Goal: Feedback & Contribution: Contribute content

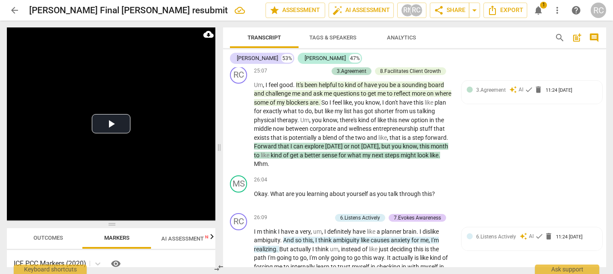
scroll to position [5072, 0]
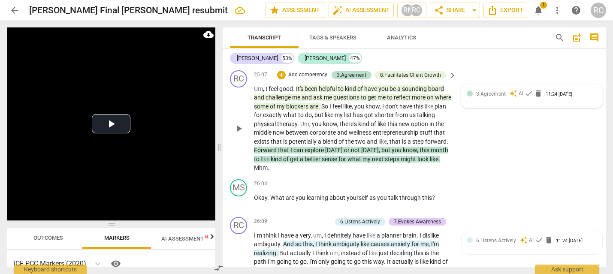
drag, startPoint x: 606, startPoint y: 224, endPoint x: 548, endPoint y: 152, distance: 92.2
click at [604, 0] on html "arrow_back Rachel Cougan Final Hudson resubmit edit star Assessment auto_fix_hi…" at bounding box center [306, 0] width 613 height 0
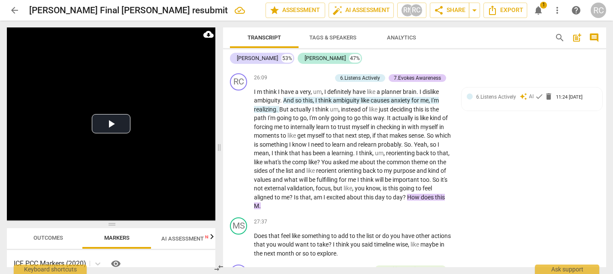
scroll to position [5229, 0]
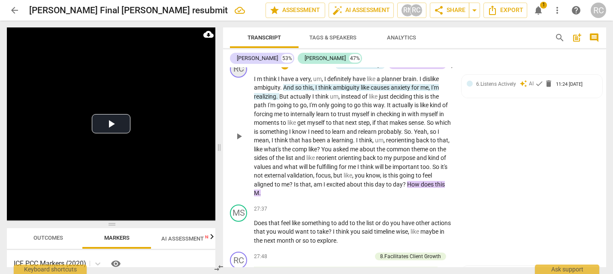
click at [238, 78] on div "RC" at bounding box center [238, 68] width 17 height 17
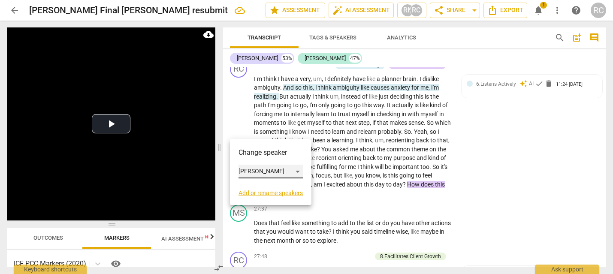
click at [261, 171] on div "[PERSON_NAME]" at bounding box center [271, 172] width 64 height 14
drag, startPoint x: 266, startPoint y: 185, endPoint x: 262, endPoint y: 164, distance: 21.0
click at [266, 184] on li "[PERSON_NAME]" at bounding box center [271, 188] width 65 height 16
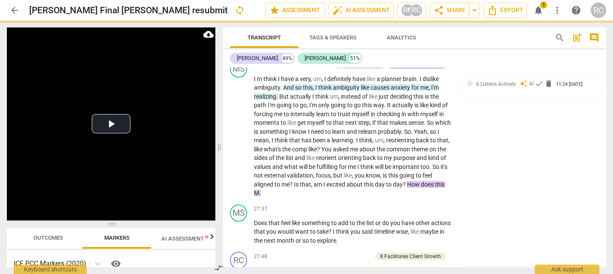
click at [243, 40] on div "MS" at bounding box center [238, 31] width 17 height 17
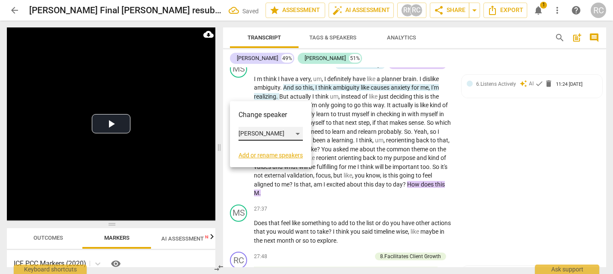
click at [274, 130] on div "[PERSON_NAME]" at bounding box center [271, 134] width 64 height 14
click at [266, 125] on li "[PERSON_NAME]" at bounding box center [271, 117] width 65 height 16
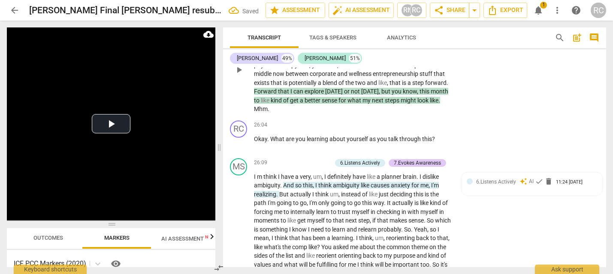
scroll to position [5076, 0]
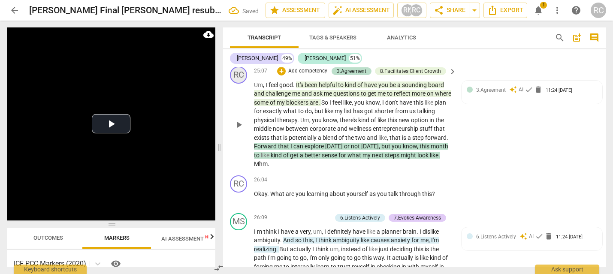
click at [242, 84] on div "RC" at bounding box center [238, 75] width 17 height 17
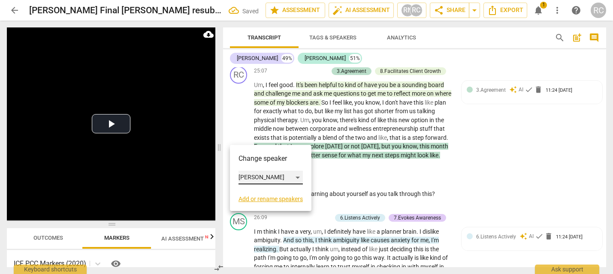
click at [264, 175] on div "[PERSON_NAME]" at bounding box center [271, 178] width 64 height 14
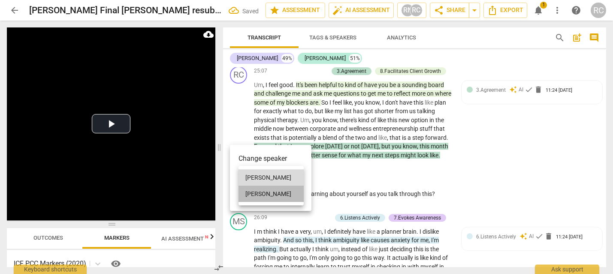
click at [268, 195] on li "[PERSON_NAME]" at bounding box center [271, 194] width 65 height 16
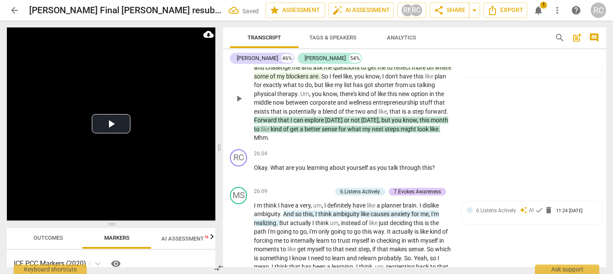
scroll to position [5120, 0]
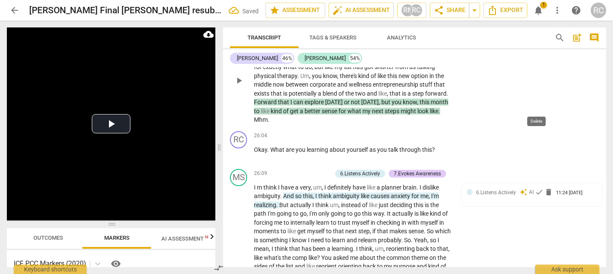
click at [536, 50] on span "delete" at bounding box center [538, 45] width 9 height 9
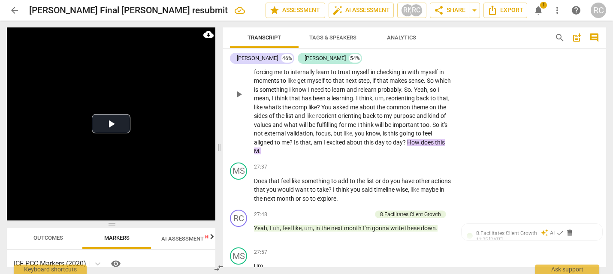
scroll to position [5269, 0]
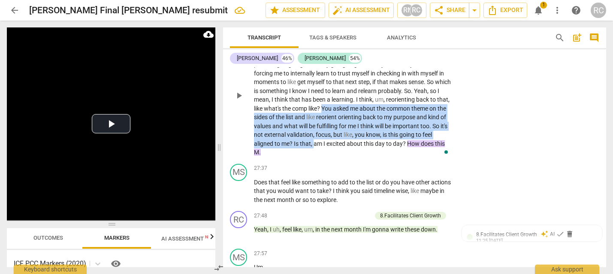
drag, startPoint x: 337, startPoint y: 168, endPoint x: 331, endPoint y: 205, distance: 36.9
click at [332, 157] on p "I m think I have a very , um , I definitely have like a planner brain . I disli…" at bounding box center [353, 95] width 198 height 123
click at [313, 138] on span "validation" at bounding box center [300, 134] width 26 height 7
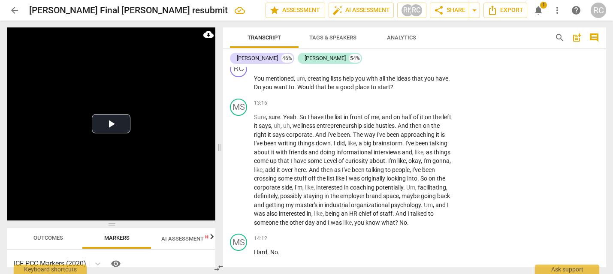
scroll to position [2298, 0]
click at [242, 89] on span "play_arrow" at bounding box center [239, 84] width 10 height 10
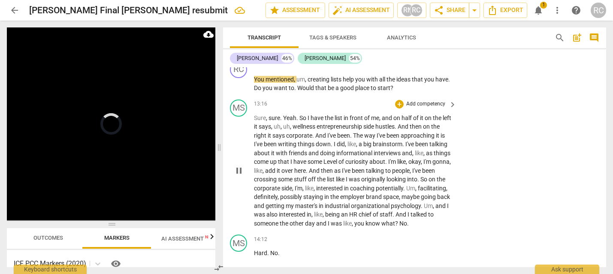
scroll to position [2300, 0]
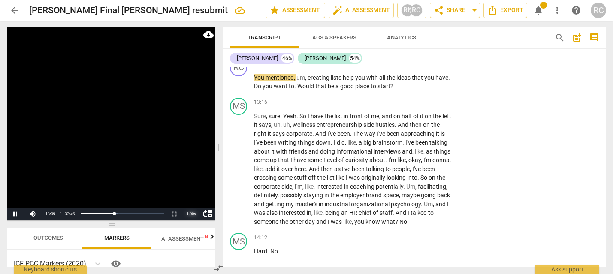
click at [189, 215] on div "1.00 x" at bounding box center [191, 214] width 17 height 13
click at [195, 184] on li "1.25x" at bounding box center [191, 184] width 17 height 9
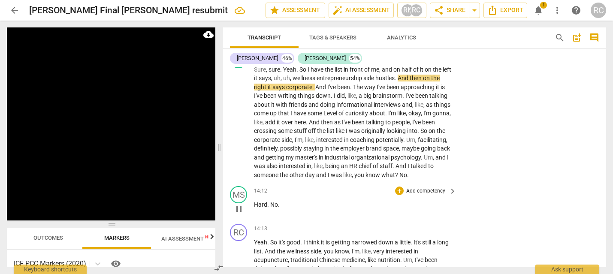
scroll to position [2357, 0]
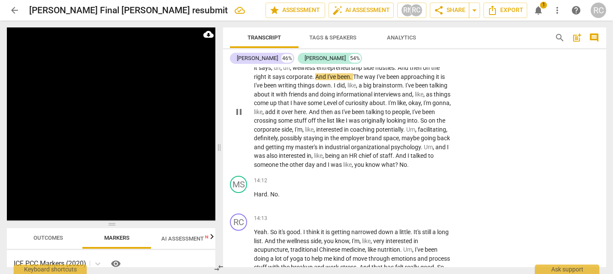
click at [280, 168] on span "someone" at bounding box center [267, 164] width 26 height 7
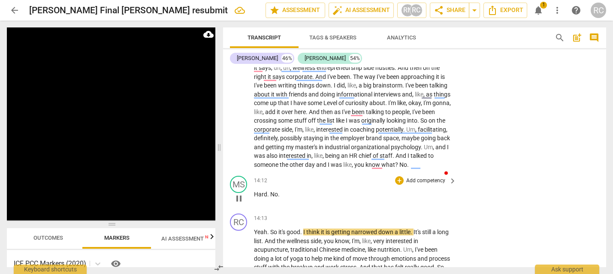
click at [255, 198] on span "Hard" at bounding box center [260, 194] width 13 height 7
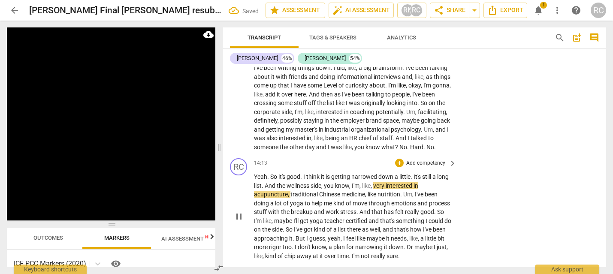
scroll to position [2375, 0]
click at [242, 175] on div "RC" at bounding box center [238, 166] width 17 height 17
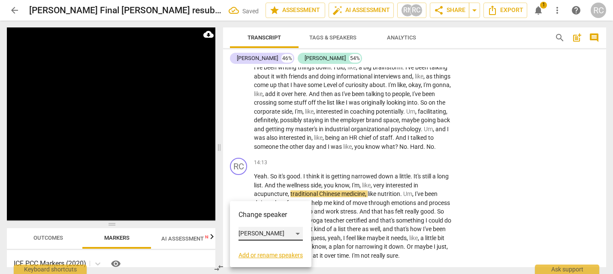
click at [262, 235] on div "[PERSON_NAME]" at bounding box center [271, 234] width 64 height 14
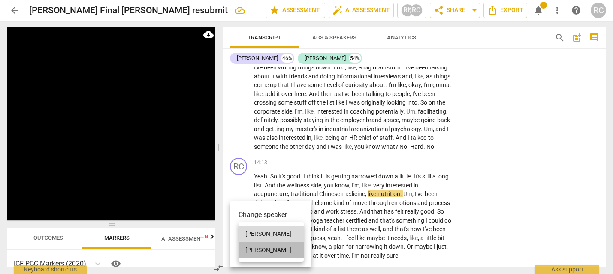
click at [270, 254] on li "[PERSON_NAME]" at bounding box center [271, 250] width 65 height 16
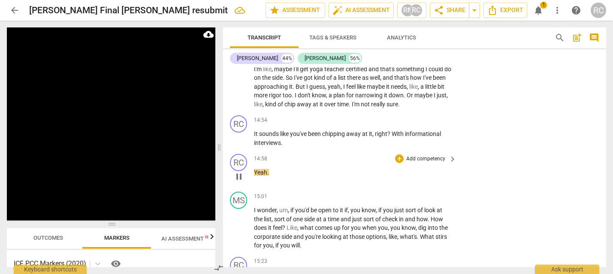
scroll to position [2528, 0]
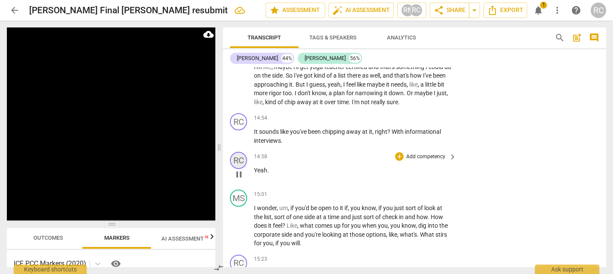
click at [232, 169] on div "RC" at bounding box center [238, 160] width 17 height 17
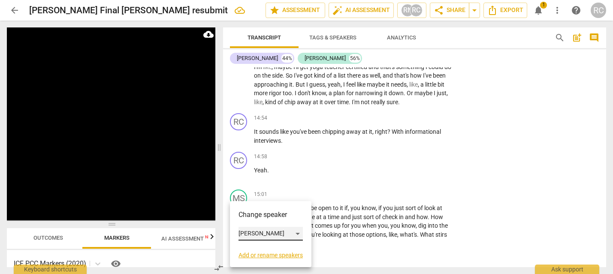
click at [267, 230] on div "[PERSON_NAME]" at bounding box center [271, 234] width 64 height 14
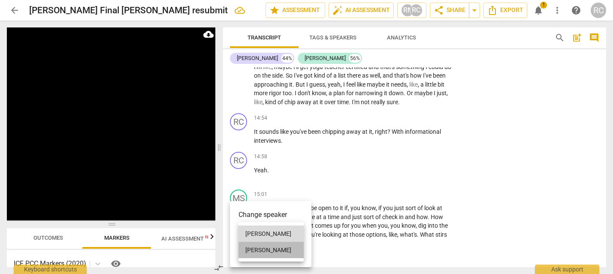
click at [268, 246] on li "[PERSON_NAME]" at bounding box center [271, 250] width 65 height 16
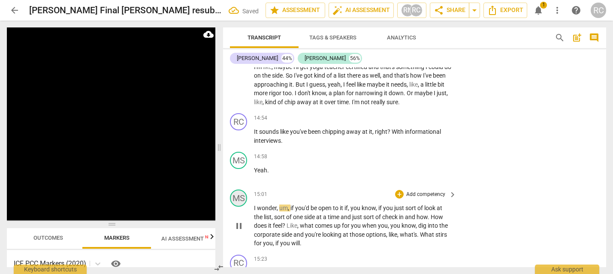
click at [239, 207] on div "MS" at bounding box center [238, 198] width 17 height 17
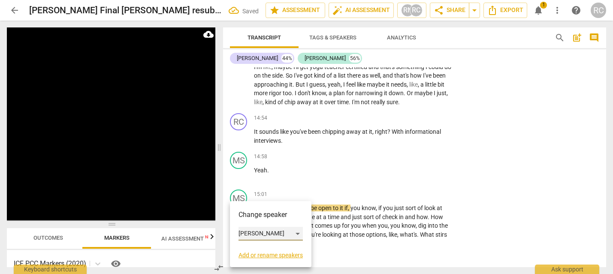
click at [257, 228] on div "[PERSON_NAME]" at bounding box center [271, 234] width 64 height 14
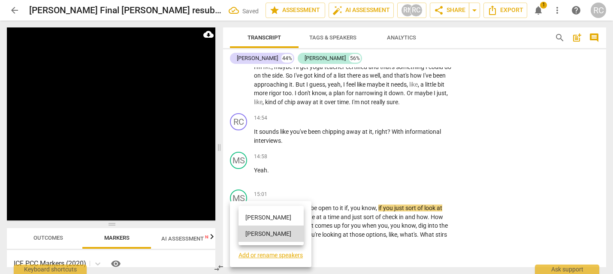
drag, startPoint x: 256, startPoint y: 236, endPoint x: 252, endPoint y: 213, distance: 22.7
click at [252, 213] on ul "[PERSON_NAME] [PERSON_NAME]" at bounding box center [271, 225] width 65 height 39
click at [252, 217] on li "[PERSON_NAME]" at bounding box center [271, 217] width 65 height 16
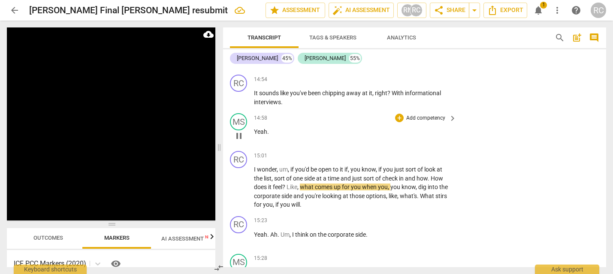
scroll to position [2568, 0]
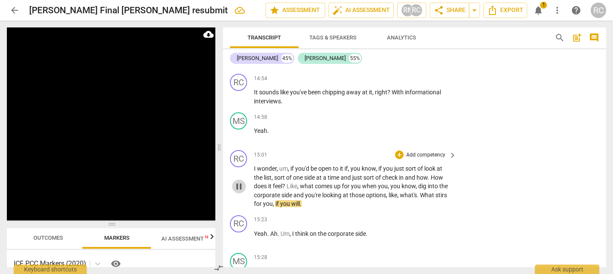
click at [236, 192] on span "pause" at bounding box center [239, 186] width 10 height 10
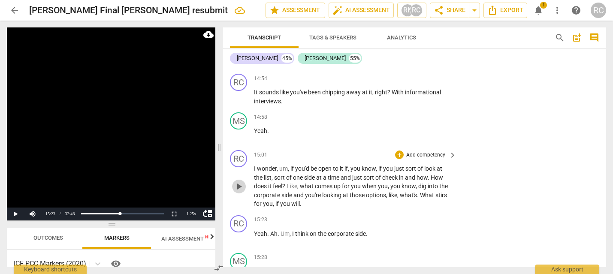
click at [240, 192] on span "play_arrow" at bounding box center [239, 186] width 10 height 10
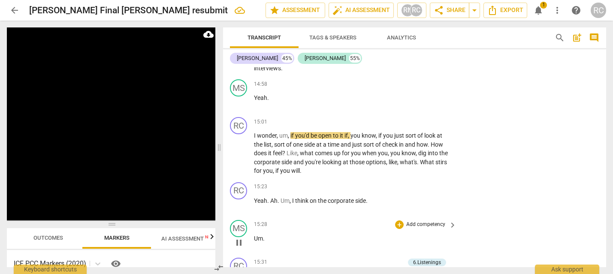
scroll to position [2621, 0]
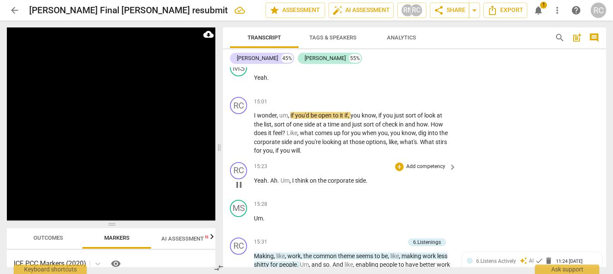
click at [260, 184] on span "Yeah" at bounding box center [260, 180] width 13 height 7
click at [258, 184] on span "Yeah" at bounding box center [260, 180] width 13 height 7
click at [231, 179] on div "RC" at bounding box center [238, 170] width 17 height 17
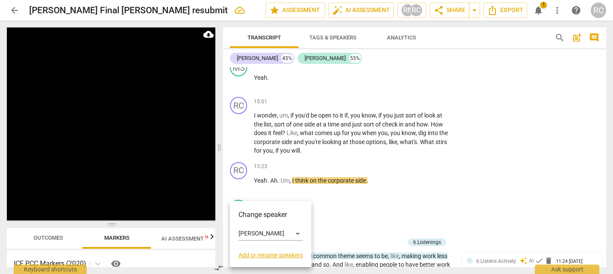
click at [258, 225] on div "Change speaker [PERSON_NAME] Add or rename speakers" at bounding box center [271, 234] width 64 height 49
click at [257, 231] on div "[PERSON_NAME]" at bounding box center [271, 234] width 64 height 14
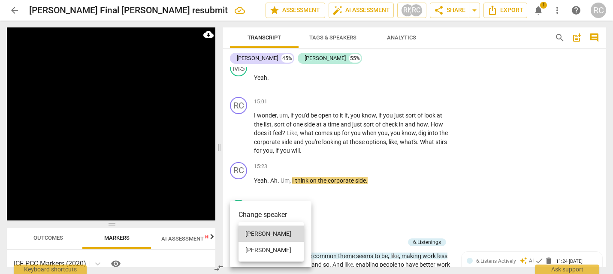
click at [263, 250] on li "[PERSON_NAME]" at bounding box center [271, 250] width 65 height 16
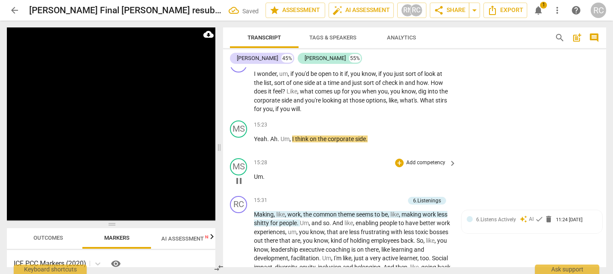
scroll to position [2674, 0]
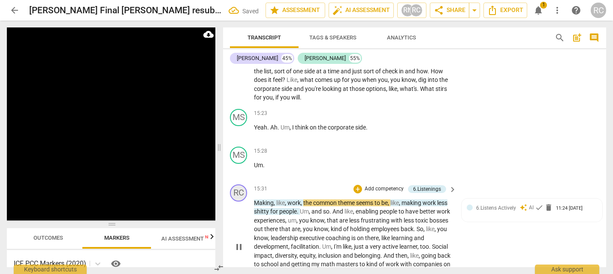
click at [238, 202] on div "RC" at bounding box center [238, 192] width 17 height 17
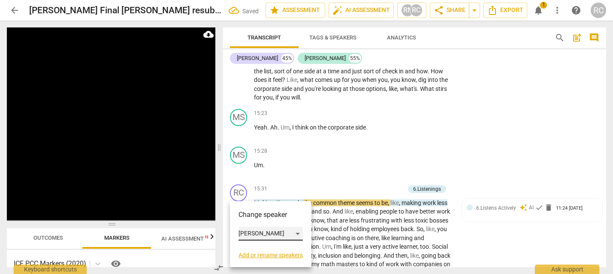
click at [257, 235] on div "[PERSON_NAME]" at bounding box center [271, 234] width 64 height 14
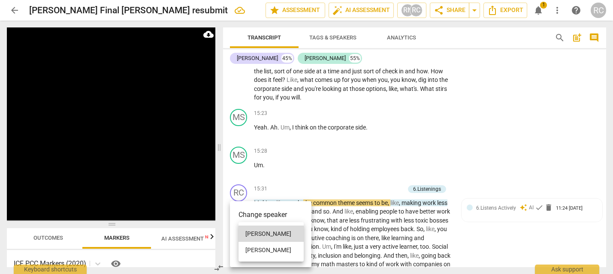
click at [266, 251] on li "[PERSON_NAME]" at bounding box center [271, 250] width 65 height 16
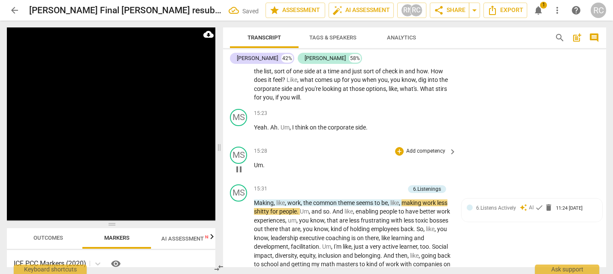
click at [252, 175] on div "play_arrow pause" at bounding box center [243, 169] width 22 height 11
click at [254, 169] on span "Um" at bounding box center [258, 165] width 9 height 7
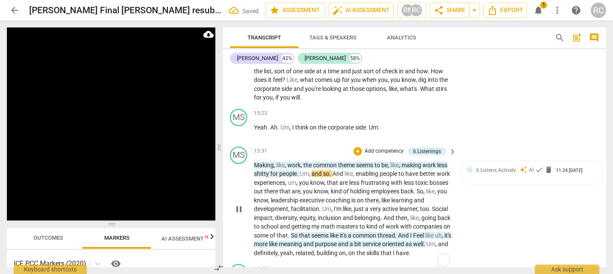
click at [255, 169] on span "Making" at bounding box center [264, 165] width 20 height 7
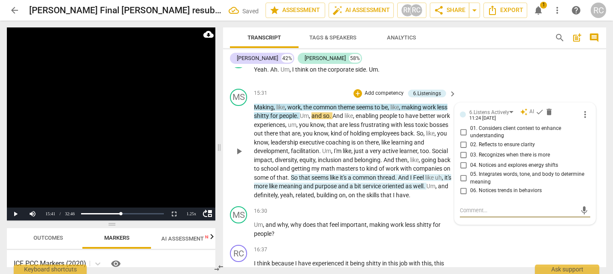
scroll to position [2731, 0]
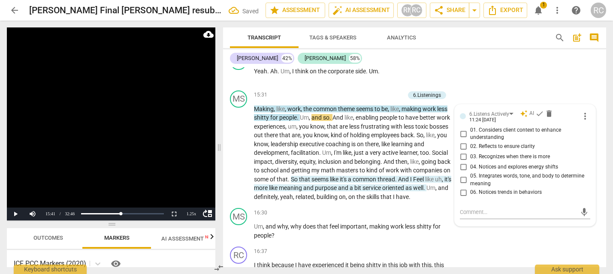
click at [257, 112] on span "Making" at bounding box center [264, 109] width 20 height 7
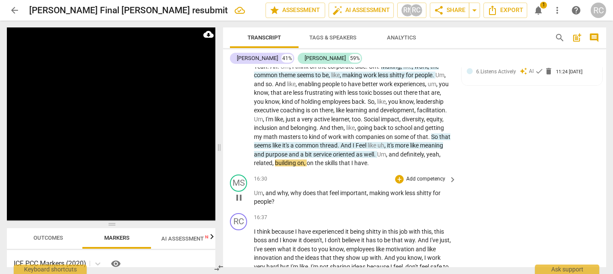
scroll to position [2729, 0]
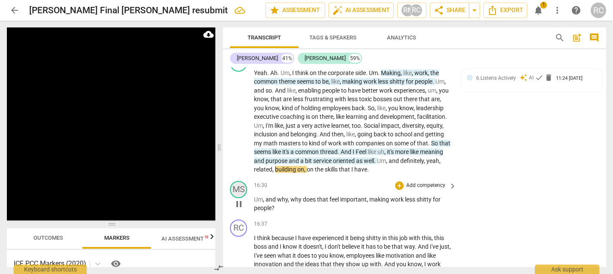
click at [243, 198] on div "MS" at bounding box center [238, 189] width 17 height 17
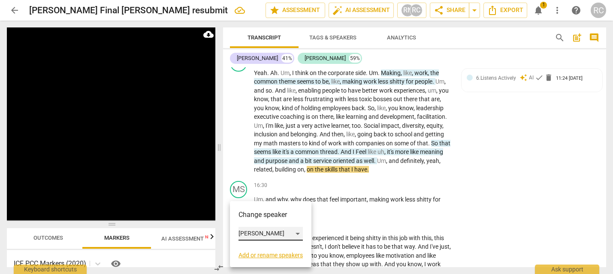
click at [271, 230] on div "[PERSON_NAME]" at bounding box center [271, 234] width 64 height 14
click at [262, 235] on li "[PERSON_NAME]" at bounding box center [271, 234] width 65 height 16
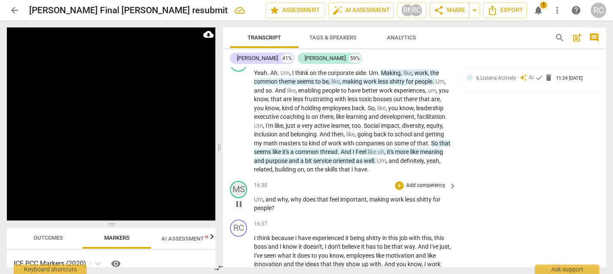
click at [236, 198] on div "MS" at bounding box center [238, 189] width 17 height 17
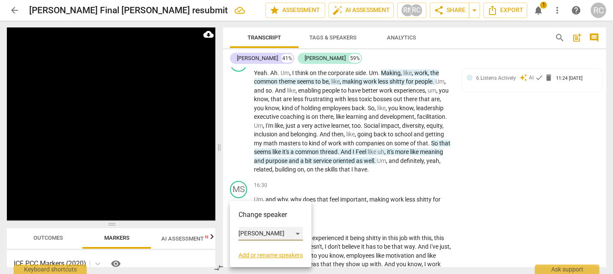
click at [246, 235] on div "[PERSON_NAME]" at bounding box center [271, 234] width 64 height 14
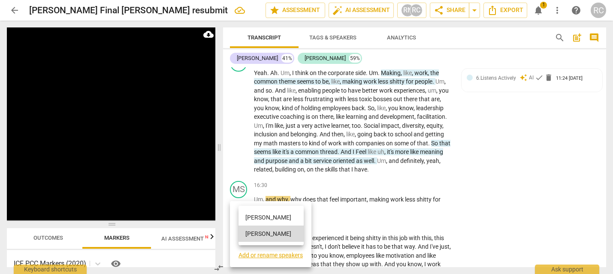
click at [249, 220] on li "[PERSON_NAME]" at bounding box center [271, 217] width 65 height 16
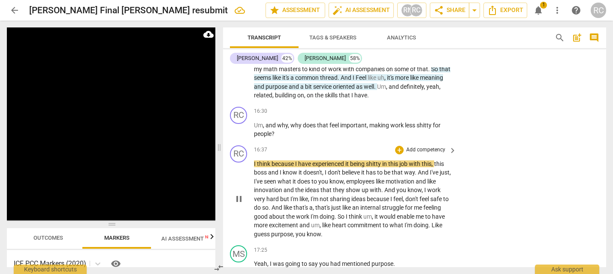
scroll to position [2869, 0]
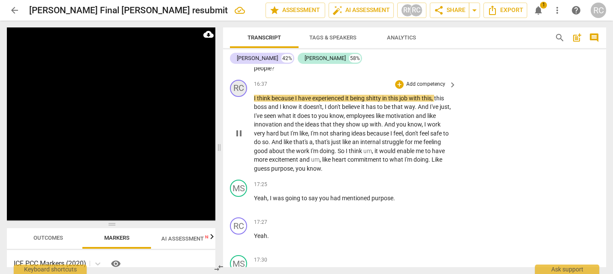
click at [243, 97] on div "RC" at bounding box center [238, 88] width 17 height 17
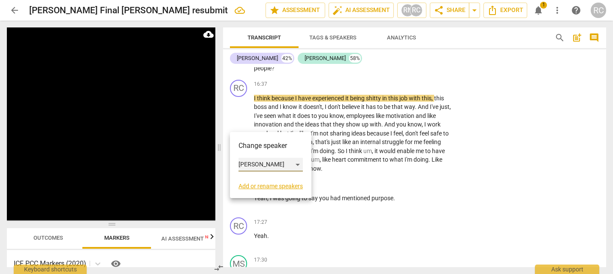
click at [261, 170] on div "[PERSON_NAME]" at bounding box center [271, 165] width 64 height 14
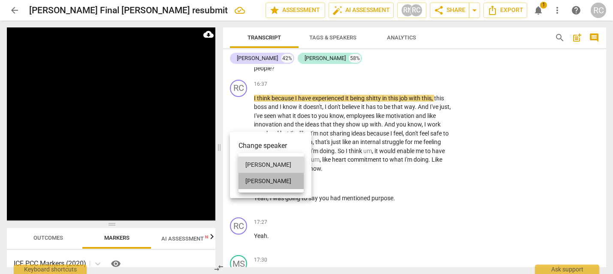
click at [263, 181] on li "[PERSON_NAME]" at bounding box center [271, 181] width 65 height 16
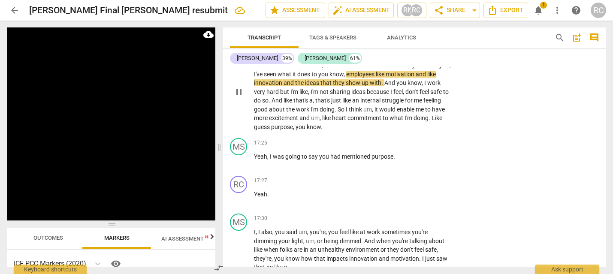
scroll to position [2913, 0]
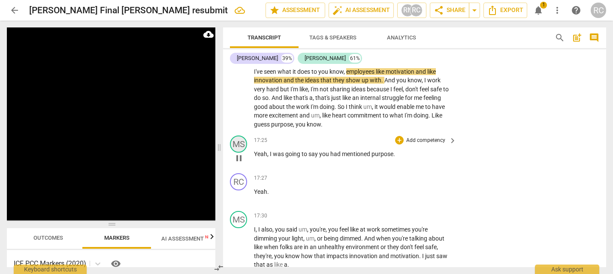
click at [242, 153] on div "MS" at bounding box center [238, 144] width 17 height 17
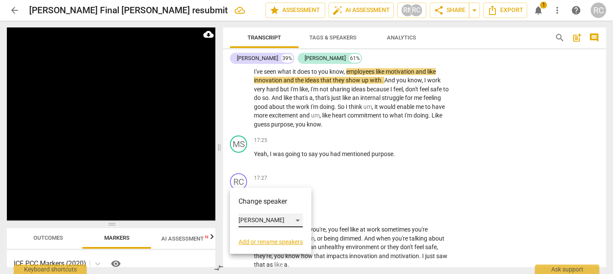
click at [256, 215] on div "[PERSON_NAME]" at bounding box center [271, 221] width 64 height 14
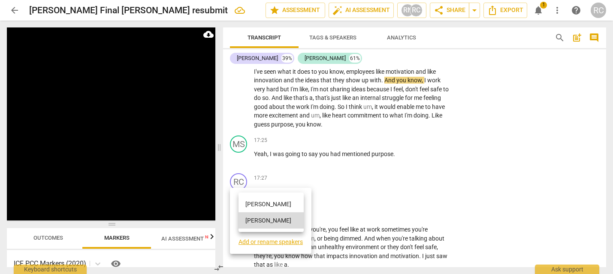
click at [260, 207] on li "[PERSON_NAME]" at bounding box center [271, 204] width 65 height 16
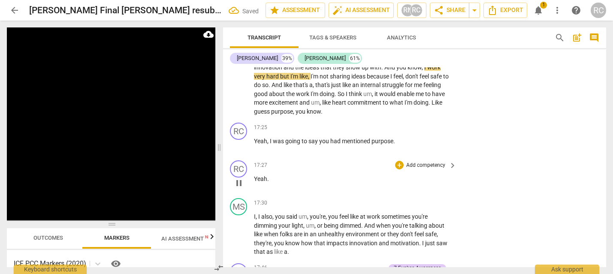
scroll to position [2928, 0]
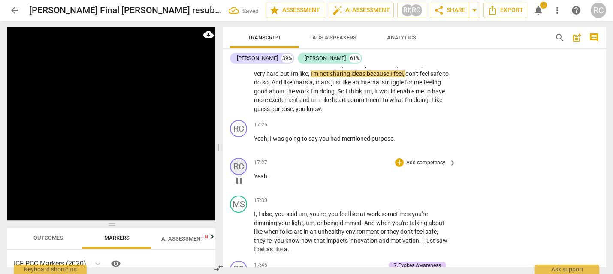
click at [244, 175] on div "RC" at bounding box center [238, 166] width 17 height 17
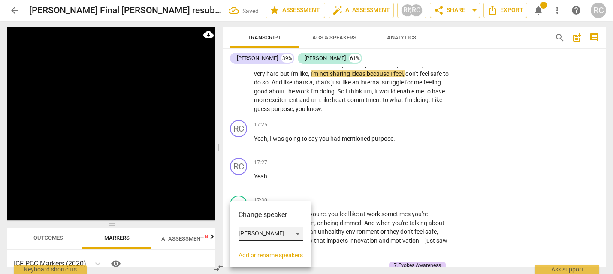
click at [254, 230] on div "[PERSON_NAME]" at bounding box center [271, 234] width 64 height 14
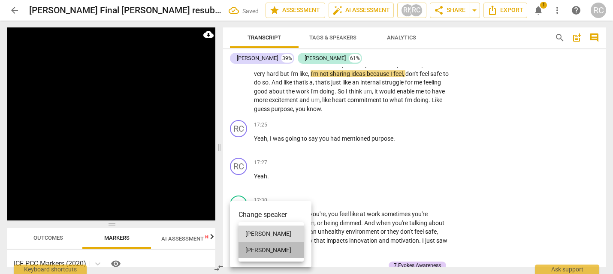
click at [256, 251] on li "[PERSON_NAME]" at bounding box center [271, 250] width 65 height 16
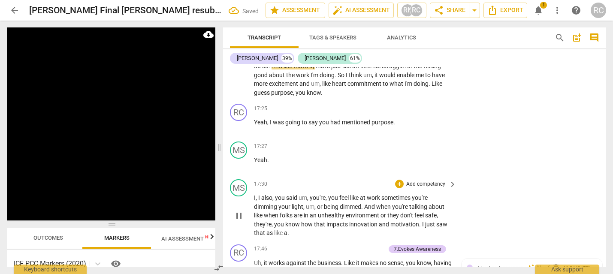
scroll to position [2945, 0]
click at [239, 196] on div "MS" at bounding box center [238, 187] width 17 height 17
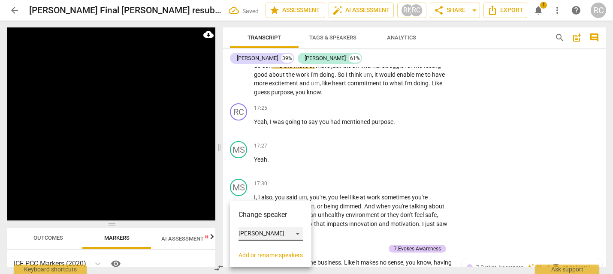
click at [245, 236] on div "[PERSON_NAME]" at bounding box center [271, 234] width 64 height 14
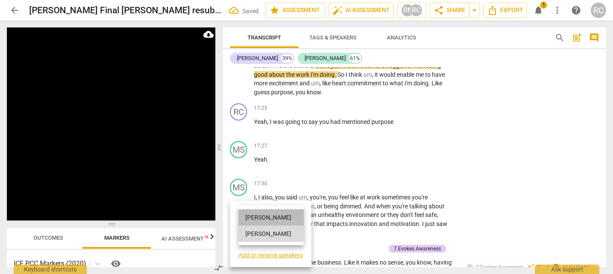
click at [251, 221] on li "[PERSON_NAME]" at bounding box center [271, 217] width 65 height 16
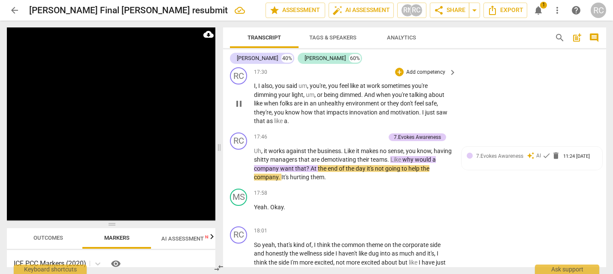
scroll to position [3054, 0]
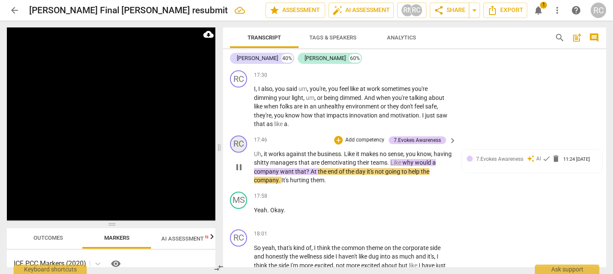
click at [233, 153] on div "RC" at bounding box center [238, 144] width 17 height 17
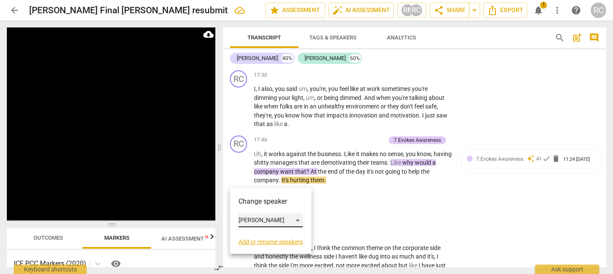
click at [260, 221] on div "[PERSON_NAME]" at bounding box center [271, 221] width 64 height 14
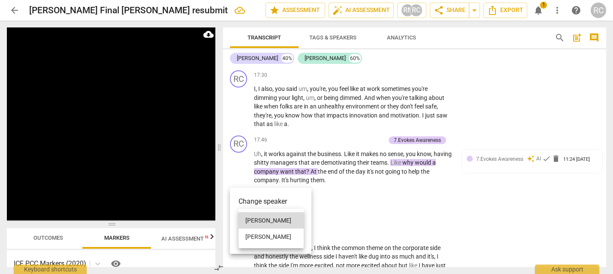
click at [263, 233] on li "[PERSON_NAME]" at bounding box center [271, 237] width 65 height 16
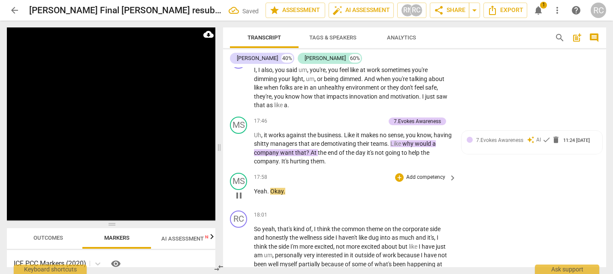
scroll to position [3074, 0]
click at [236, 189] on div "MS" at bounding box center [238, 180] width 17 height 17
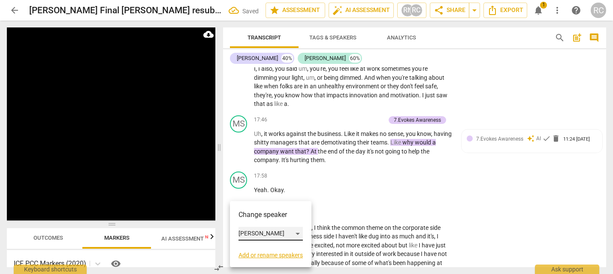
click at [241, 239] on div "[PERSON_NAME]" at bounding box center [271, 234] width 64 height 14
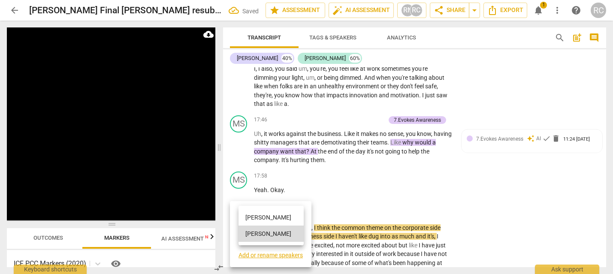
click at [246, 221] on li "[PERSON_NAME]" at bounding box center [271, 217] width 65 height 16
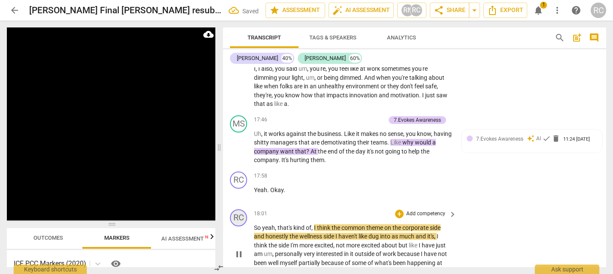
click at [244, 227] on div "RC" at bounding box center [238, 217] width 17 height 17
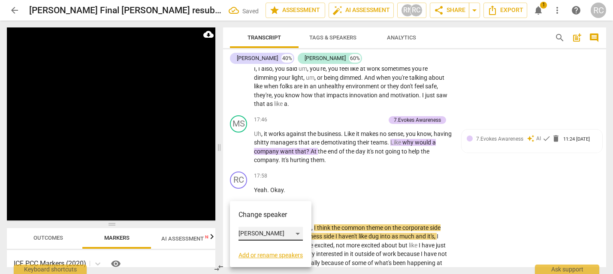
click at [260, 233] on div "[PERSON_NAME]" at bounding box center [271, 234] width 64 height 14
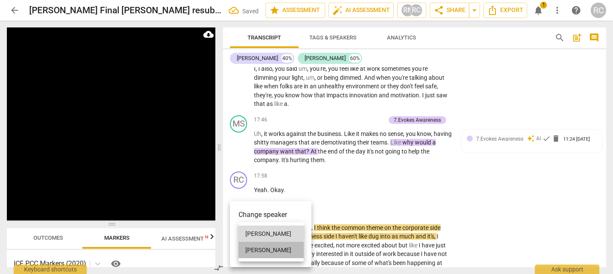
click at [262, 247] on li "[PERSON_NAME]" at bounding box center [271, 250] width 65 height 16
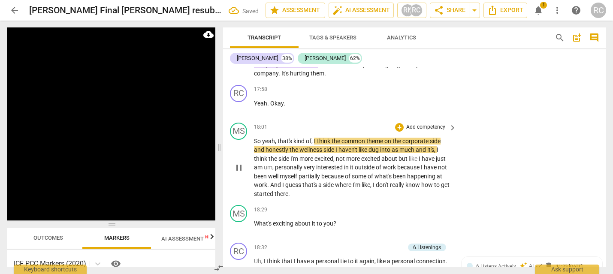
scroll to position [3175, 0]
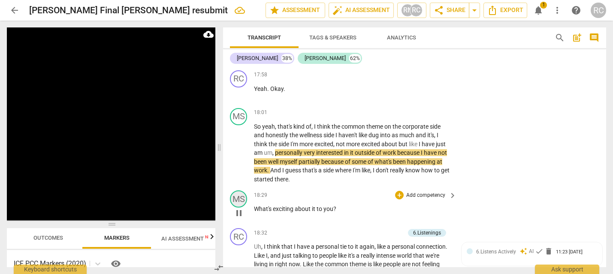
click at [245, 208] on div "MS" at bounding box center [238, 199] width 17 height 17
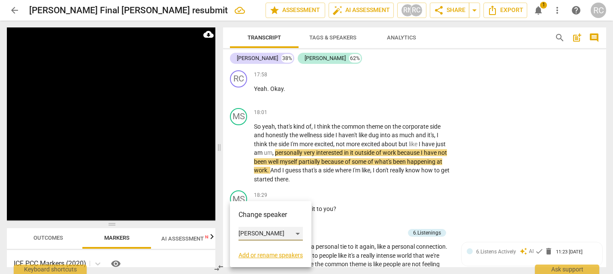
click at [248, 227] on div "[PERSON_NAME]" at bounding box center [271, 234] width 64 height 14
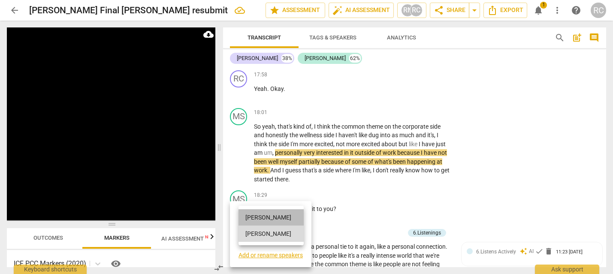
click at [248, 218] on li "[PERSON_NAME]" at bounding box center [271, 217] width 65 height 16
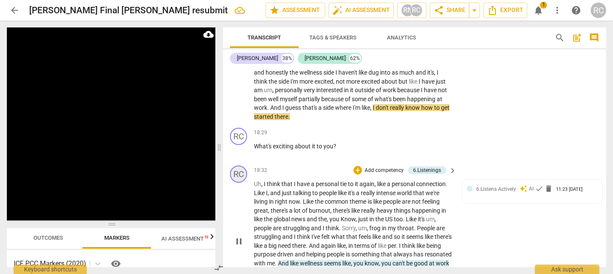
scroll to position [3245, 0]
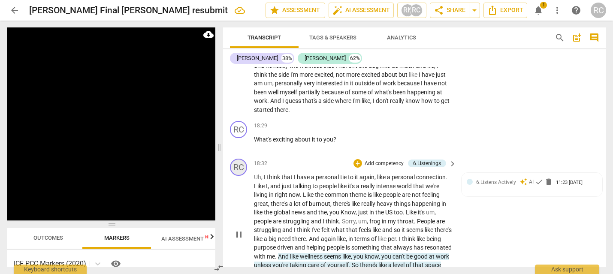
click at [240, 176] on div "RC" at bounding box center [238, 167] width 17 height 17
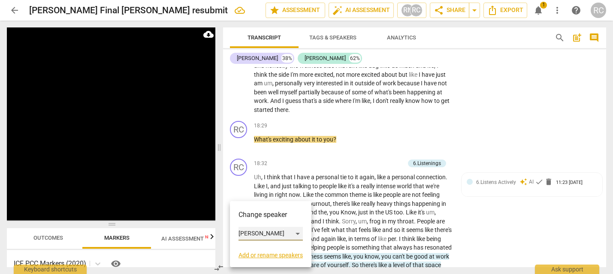
click at [255, 231] on div "[PERSON_NAME]" at bounding box center [271, 234] width 64 height 14
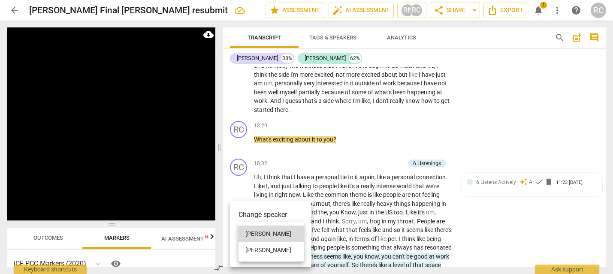
click at [266, 246] on li "[PERSON_NAME]" at bounding box center [271, 250] width 65 height 16
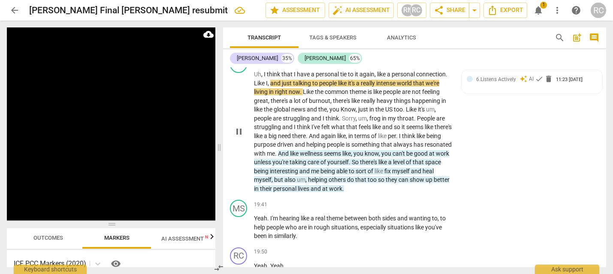
scroll to position [3351, 0]
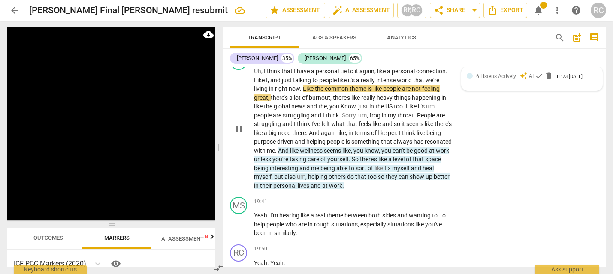
click at [551, 80] on div "6.Listens Actively auto_awesome AI check delete 11:23 10-15-2025" at bounding box center [536, 76] width 121 height 8
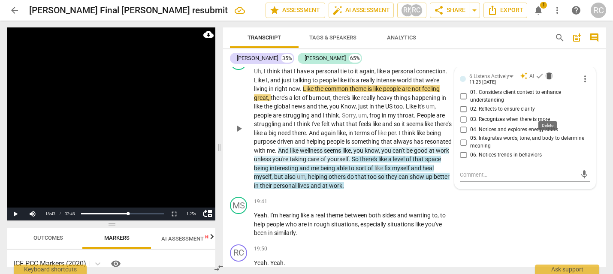
click at [550, 80] on span "delete" at bounding box center [549, 76] width 9 height 9
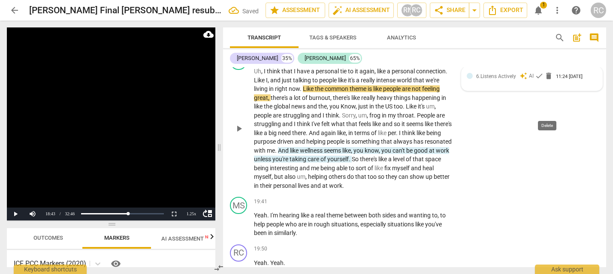
click at [548, 80] on span "delete" at bounding box center [548, 76] width 9 height 9
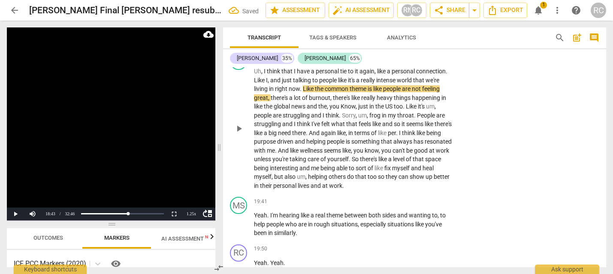
click at [511, 141] on div "MS play_arrow pause 18:32 + Add competency keyboard_arrow_right Uh , I think th…" at bounding box center [414, 121] width 383 height 144
click at [237, 134] on span "play_arrow" at bounding box center [239, 129] width 10 height 10
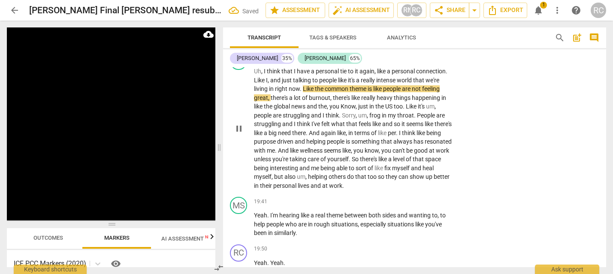
click at [272, 163] on span "unless" at bounding box center [263, 159] width 18 height 7
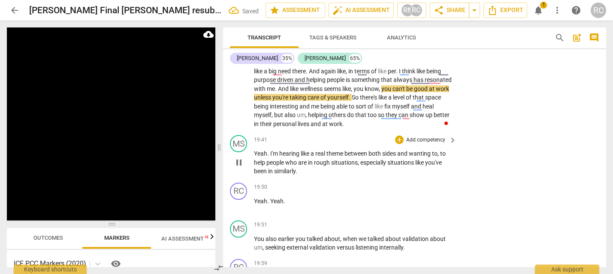
scroll to position [3408, 0]
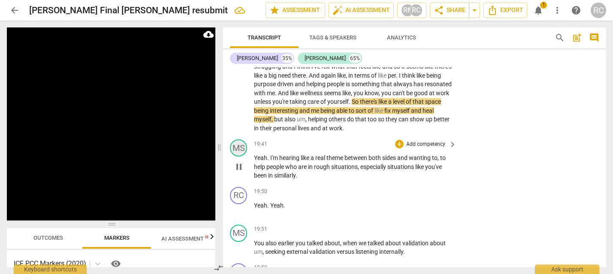
click at [241, 157] on div "MS" at bounding box center [238, 147] width 17 height 17
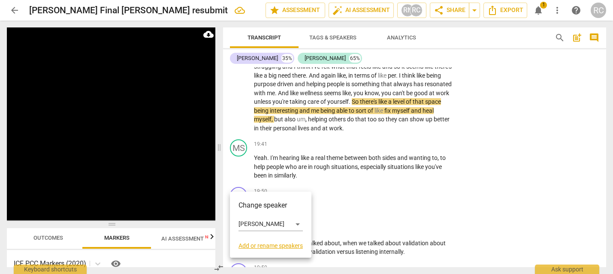
click at [260, 200] on div "Change speaker [PERSON_NAME] Add or rename speakers" at bounding box center [271, 225] width 82 height 66
click at [261, 224] on div "[PERSON_NAME]" at bounding box center [271, 225] width 64 height 14
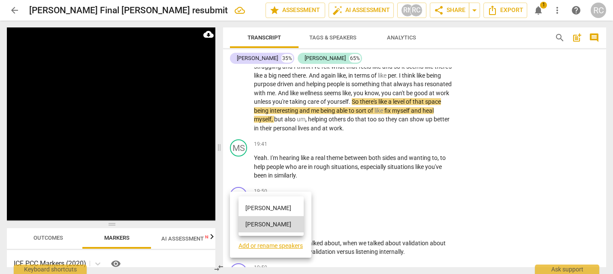
click at [260, 214] on li "[PERSON_NAME]" at bounding box center [271, 208] width 65 height 16
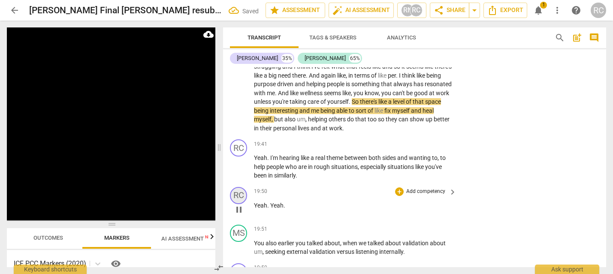
click at [235, 204] on div "RC" at bounding box center [238, 195] width 17 height 17
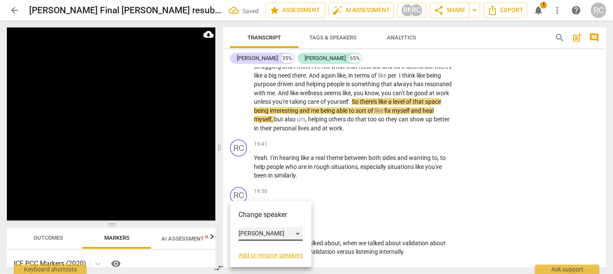
click at [250, 239] on div "[PERSON_NAME]" at bounding box center [271, 234] width 64 height 14
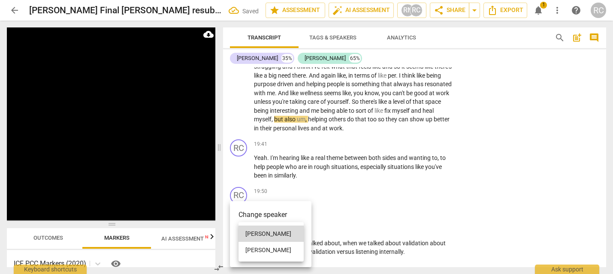
click at [255, 246] on li "[PERSON_NAME]" at bounding box center [271, 250] width 65 height 16
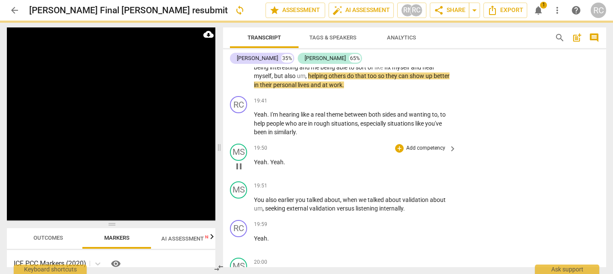
scroll to position [3460, 0]
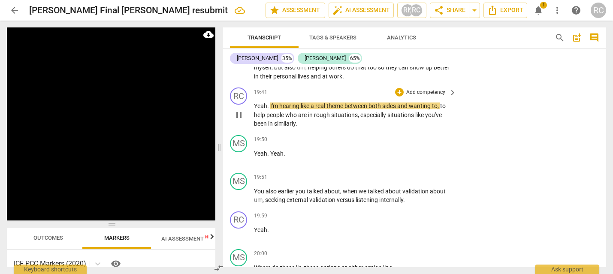
drag, startPoint x: 307, startPoint y: 161, endPoint x: 272, endPoint y: 143, distance: 39.7
click at [272, 132] on div "RC play_arrow pause 19:41 + Add competency keyboard_arrow_right Yeah . I'm hear…" at bounding box center [414, 108] width 383 height 48
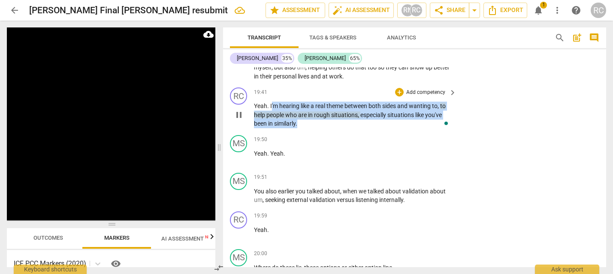
drag, startPoint x: 271, startPoint y: 144, endPoint x: 309, endPoint y: 159, distance: 40.8
click at [309, 128] on p "Yeah . I'm hearing like a real theme between both sides and wanting to , to hel…" at bounding box center [353, 115] width 198 height 27
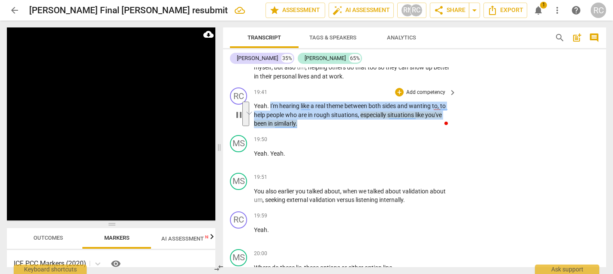
drag, startPoint x: 270, startPoint y: 140, endPoint x: 306, endPoint y: 162, distance: 42.0
click at [306, 128] on p "Yeah . I'm hearing like a real theme between both sides and wanting to , to hel…" at bounding box center [353, 115] width 198 height 27
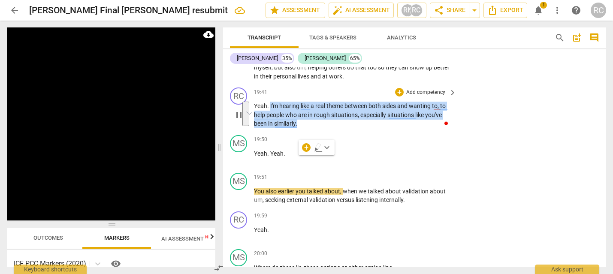
click at [433, 97] on p "Add competency" at bounding box center [425, 93] width 41 height 8
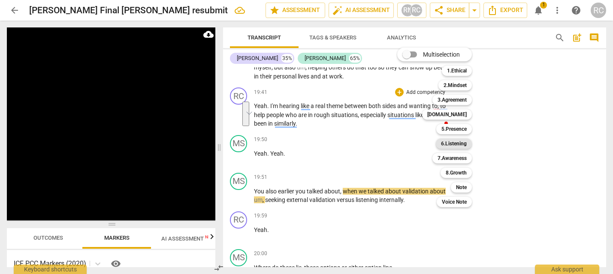
click at [448, 143] on b "6.Listening" at bounding box center [454, 144] width 26 height 10
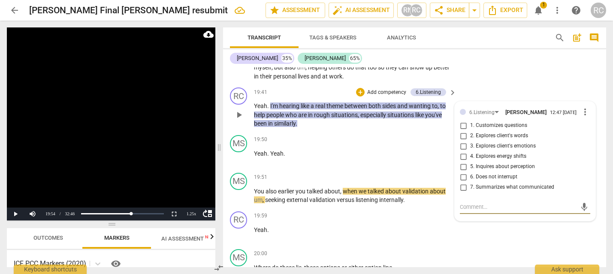
click at [462, 193] on input "7. Summarizes what communicated" at bounding box center [464, 187] width 14 height 10
checkbox input "true"
click at [238, 190] on div "MS" at bounding box center [238, 181] width 17 height 17
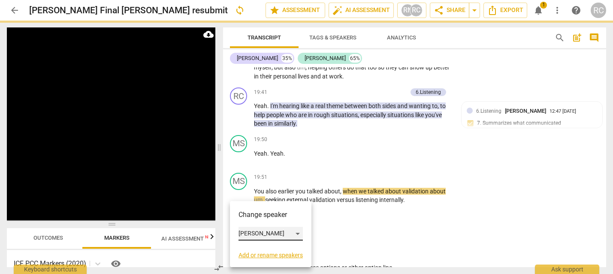
click at [268, 230] on div "[PERSON_NAME]" at bounding box center [271, 234] width 64 height 14
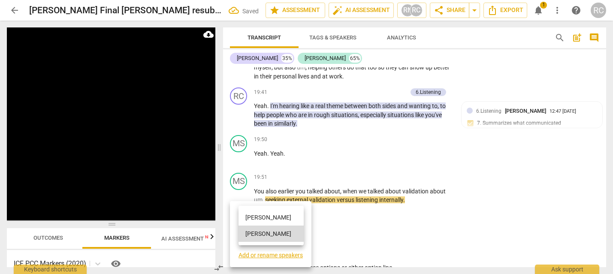
click at [271, 218] on li "[PERSON_NAME]" at bounding box center [271, 217] width 65 height 16
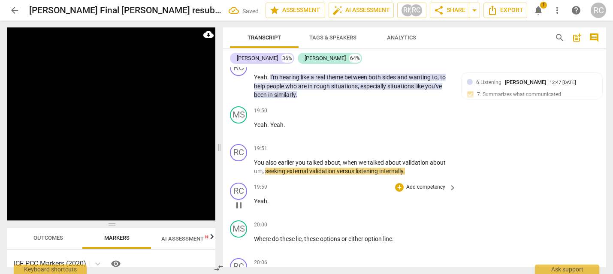
scroll to position [3492, 0]
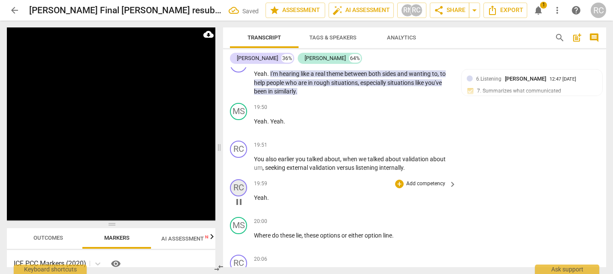
click at [239, 197] on div "RC" at bounding box center [238, 187] width 17 height 17
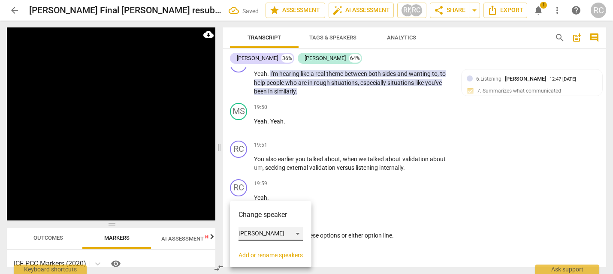
click at [257, 234] on div "[PERSON_NAME]" at bounding box center [271, 234] width 64 height 14
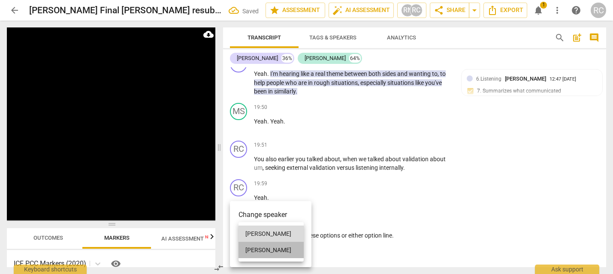
click at [258, 244] on li "[PERSON_NAME]" at bounding box center [271, 250] width 65 height 16
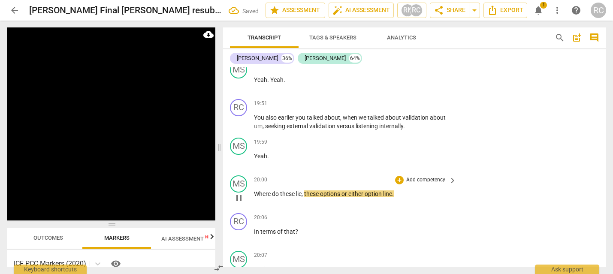
scroll to position [3541, 0]
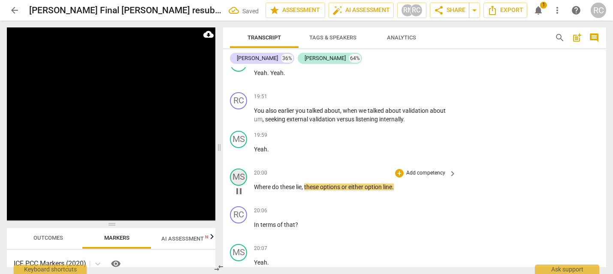
click at [237, 186] on div "MS" at bounding box center [238, 177] width 17 height 17
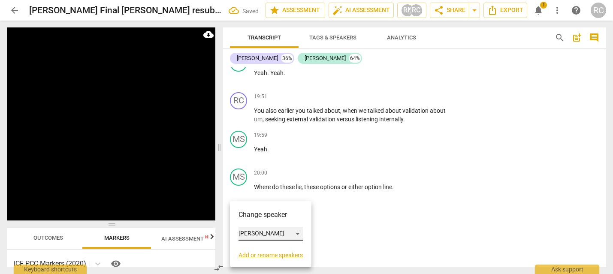
click at [248, 227] on div "[PERSON_NAME]" at bounding box center [271, 234] width 64 height 14
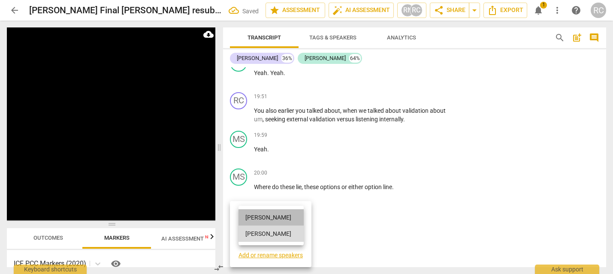
click at [254, 217] on li "[PERSON_NAME]" at bounding box center [271, 217] width 65 height 16
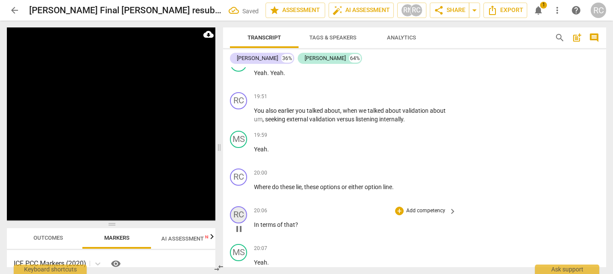
click at [233, 224] on div "RC" at bounding box center [238, 214] width 17 height 17
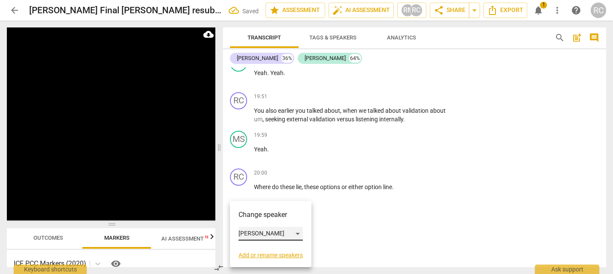
click at [245, 237] on div "[PERSON_NAME]" at bounding box center [271, 234] width 64 height 14
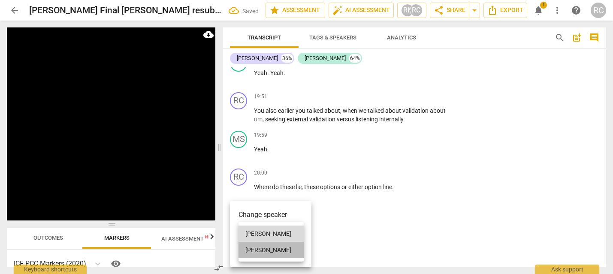
click at [249, 249] on li "[PERSON_NAME]" at bounding box center [271, 250] width 65 height 16
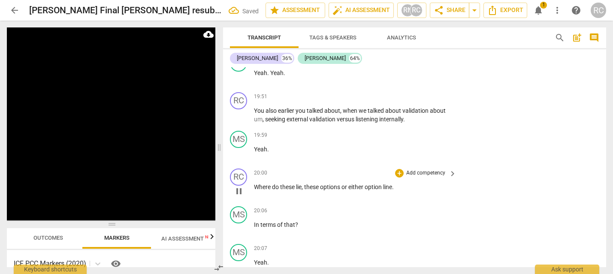
scroll to position [3632, 0]
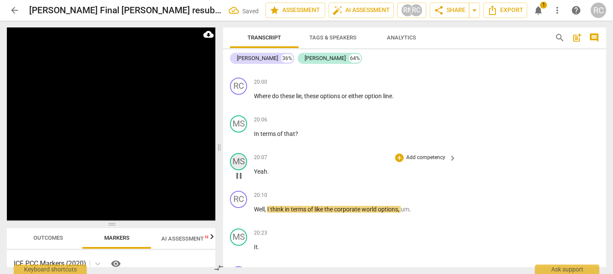
click at [237, 170] on div "MS" at bounding box center [238, 161] width 17 height 17
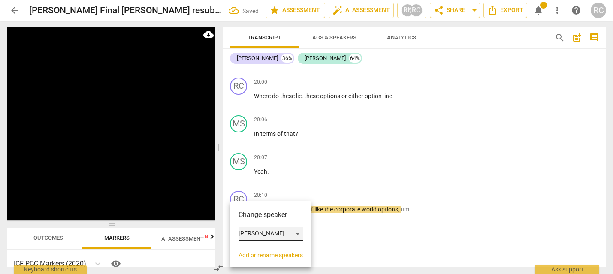
click at [259, 232] on div "[PERSON_NAME]" at bounding box center [271, 234] width 64 height 14
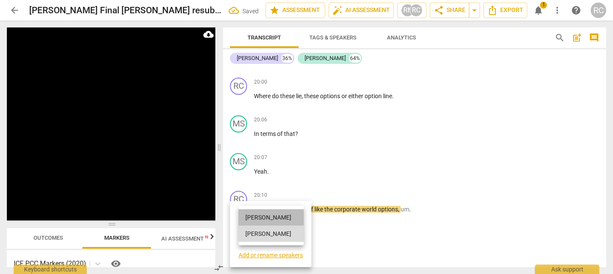
click at [258, 213] on li "[PERSON_NAME]" at bounding box center [271, 217] width 65 height 16
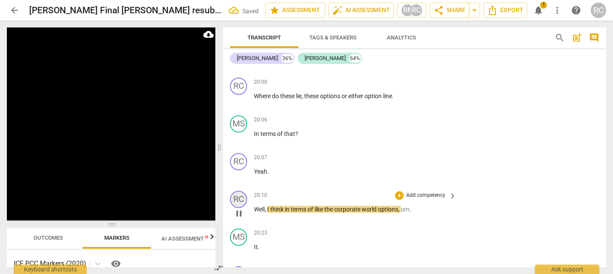
click at [236, 208] on div "RC" at bounding box center [238, 199] width 17 height 17
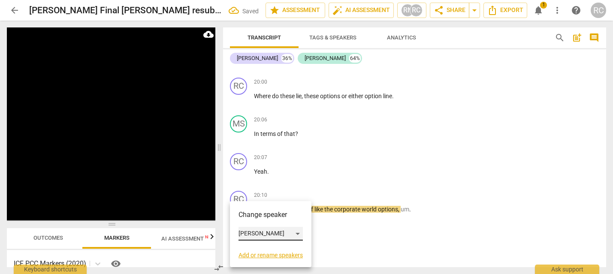
click at [271, 230] on div "[PERSON_NAME]" at bounding box center [271, 234] width 64 height 14
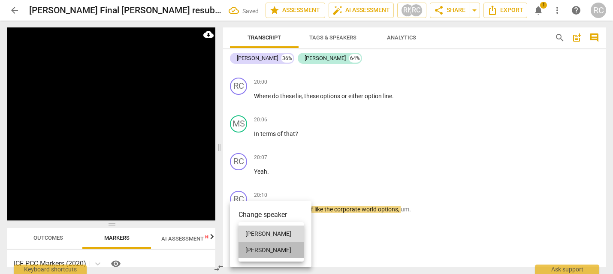
click at [272, 248] on li "[PERSON_NAME]" at bounding box center [271, 250] width 65 height 16
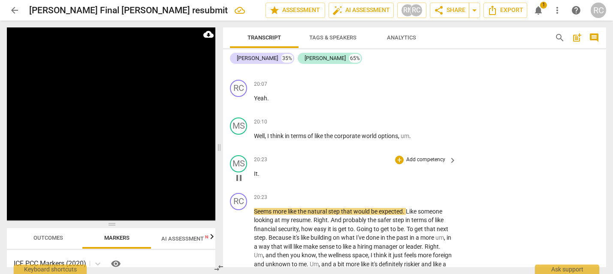
scroll to position [3709, 0]
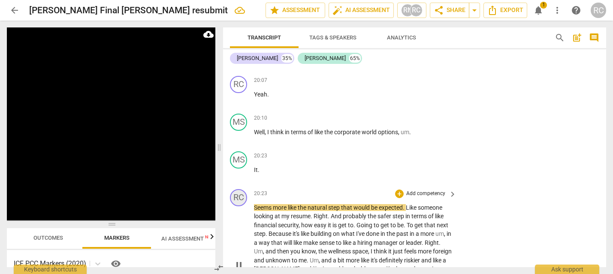
drag, startPoint x: 225, startPoint y: 237, endPoint x: 231, endPoint y: 234, distance: 6.9
click at [225, 237] on div "RC play_arrow pause 20:23 + Add competency keyboard_arrow_right Seems more like…" at bounding box center [414, 258] width 383 height 144
click at [231, 206] on div "RC" at bounding box center [238, 197] width 17 height 17
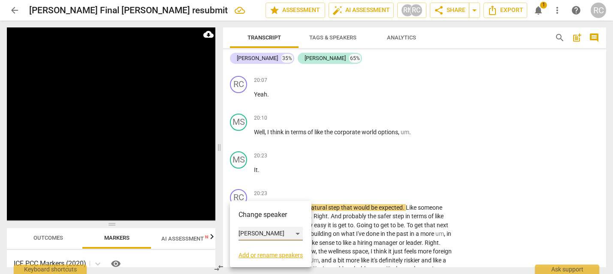
click at [278, 233] on div "[PERSON_NAME]" at bounding box center [271, 234] width 64 height 14
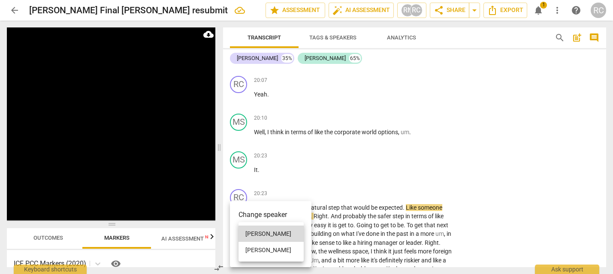
drag, startPoint x: 277, startPoint y: 249, endPoint x: 269, endPoint y: 222, distance: 28.2
click at [277, 250] on li "[PERSON_NAME]" at bounding box center [271, 250] width 65 height 16
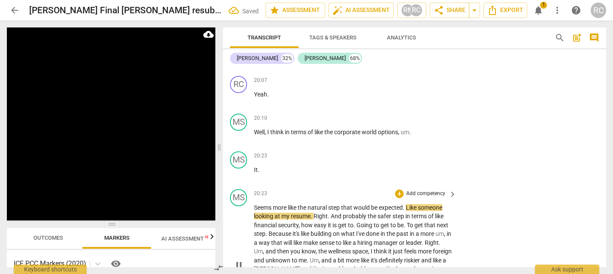
click at [259, 238] on p "Seems more like the natural step that would be expected . Like someone looking …" at bounding box center [353, 264] width 198 height 123
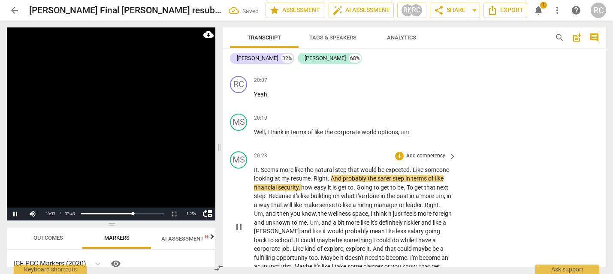
click at [258, 173] on span "." at bounding box center [259, 169] width 3 height 7
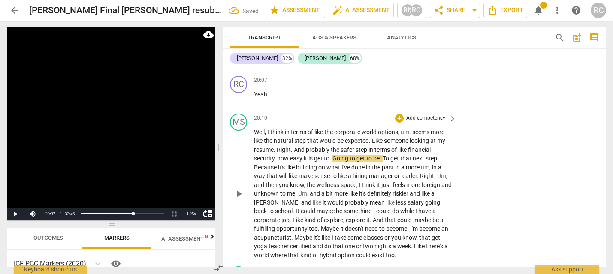
click at [418, 136] on span "seems" at bounding box center [421, 132] width 18 height 7
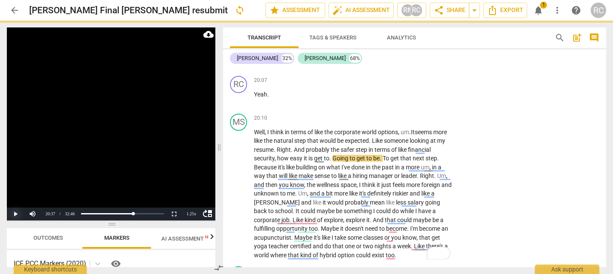
click at [17, 213] on button "Play" at bounding box center [15, 214] width 17 height 13
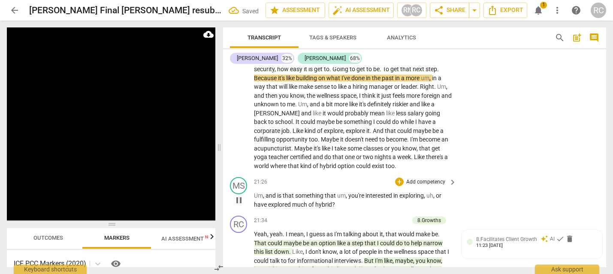
scroll to position [3814, 0]
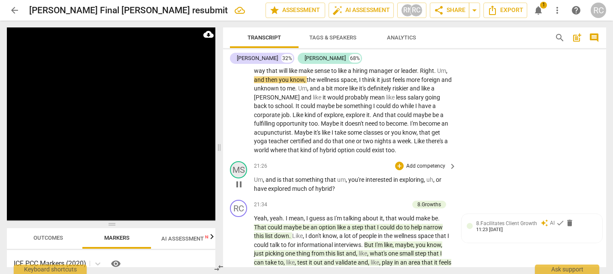
click at [238, 178] on div "MS" at bounding box center [238, 169] width 17 height 17
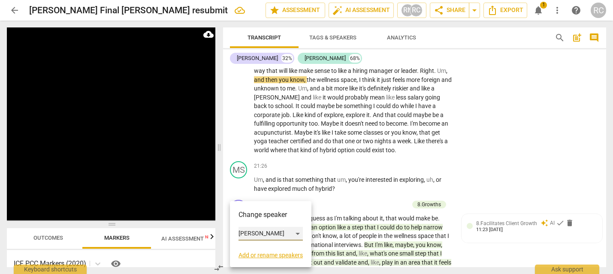
click at [280, 238] on div "[PERSON_NAME]" at bounding box center [271, 234] width 64 height 14
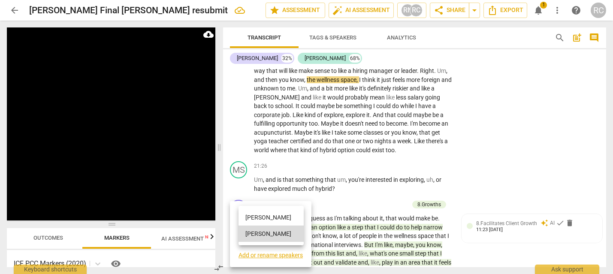
click at [270, 219] on li "[PERSON_NAME]" at bounding box center [271, 217] width 65 height 16
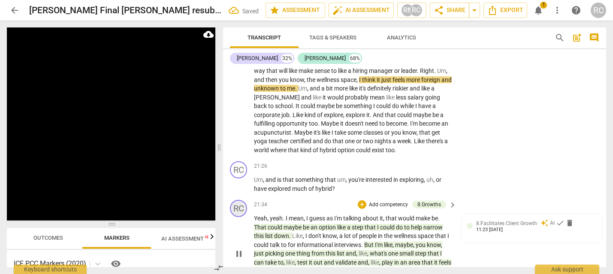
click at [240, 217] on div "RC" at bounding box center [238, 208] width 17 height 17
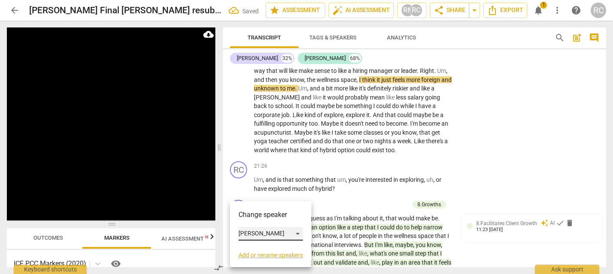
click at [259, 229] on div "[PERSON_NAME]" at bounding box center [271, 234] width 64 height 14
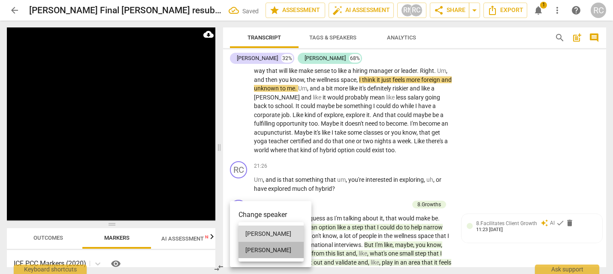
click at [261, 248] on li "[PERSON_NAME]" at bounding box center [271, 250] width 65 height 16
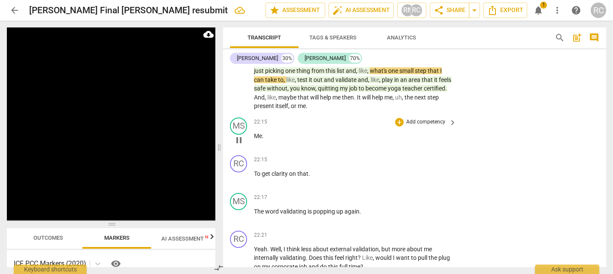
scroll to position [3991, 0]
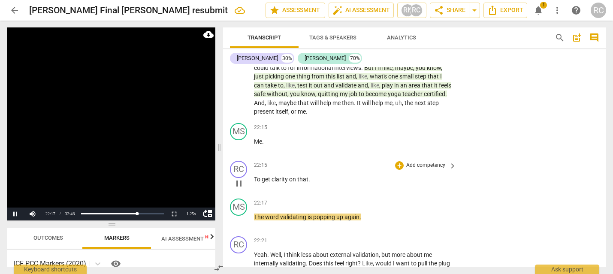
click at [241, 189] on span "pause" at bounding box center [239, 183] width 10 height 10
click at [254, 183] on span "To" at bounding box center [258, 179] width 8 height 7
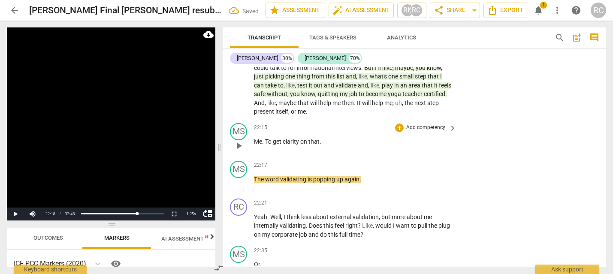
click at [257, 145] on span "Me" at bounding box center [258, 141] width 8 height 7
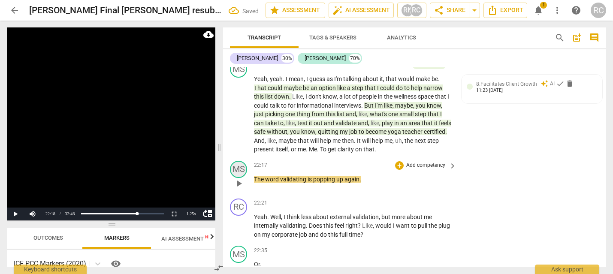
click at [245, 178] on div "MS" at bounding box center [238, 169] width 17 height 17
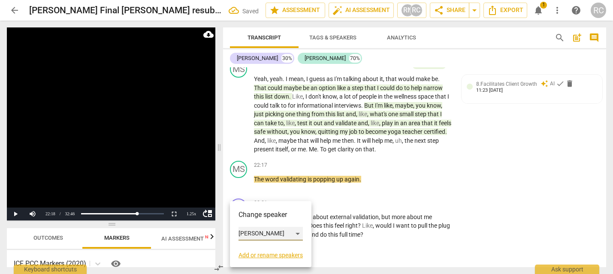
click at [276, 235] on div "[PERSON_NAME]" at bounding box center [271, 234] width 64 height 14
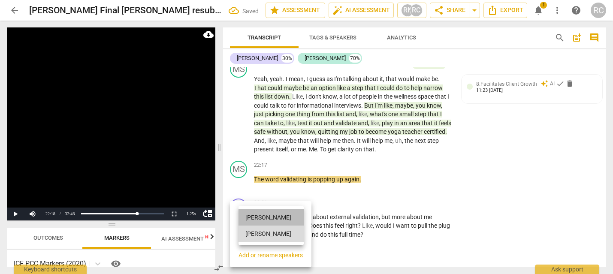
click at [268, 216] on li "[PERSON_NAME]" at bounding box center [271, 217] width 65 height 16
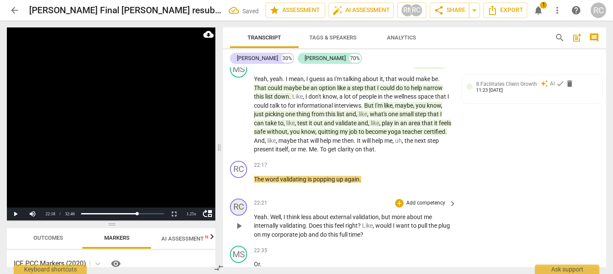
click at [235, 216] on div "RC" at bounding box center [238, 207] width 17 height 17
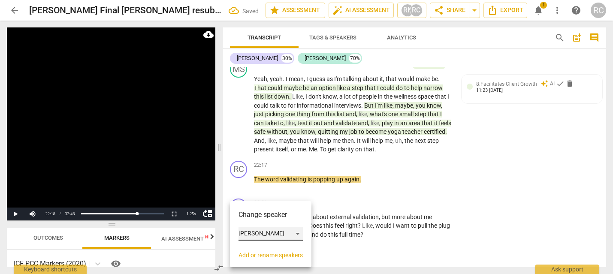
click at [257, 238] on div "[PERSON_NAME]" at bounding box center [271, 234] width 64 height 14
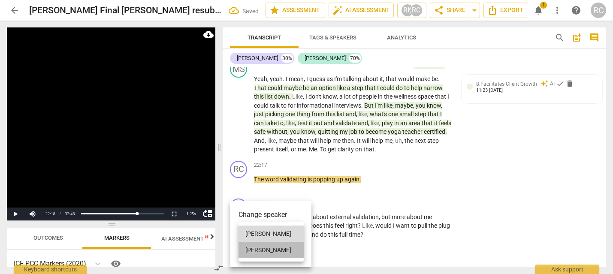
click at [257, 246] on li "[PERSON_NAME]" at bounding box center [271, 250] width 65 height 16
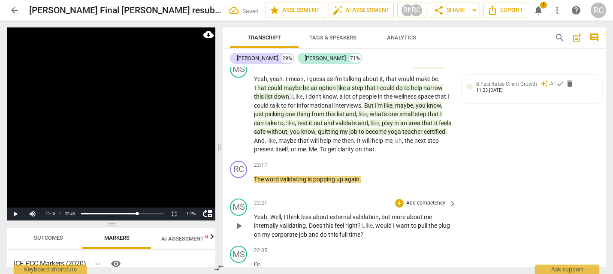
click at [259, 221] on span "Yeah" at bounding box center [260, 217] width 13 height 7
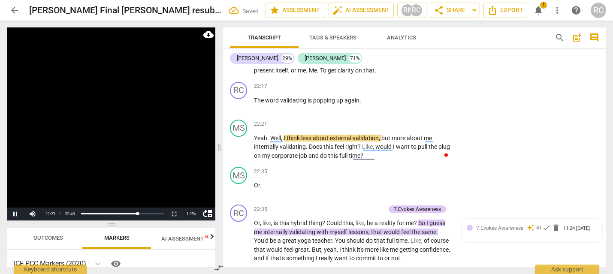
scroll to position [4097, 0]
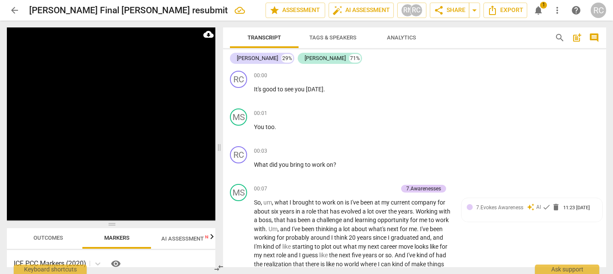
scroll to position [4097, 0]
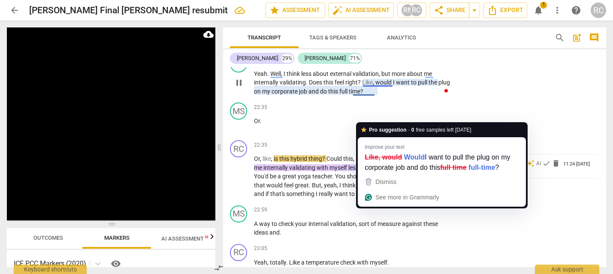
click at [364, 86] on span "Like" at bounding box center [367, 82] width 11 height 7
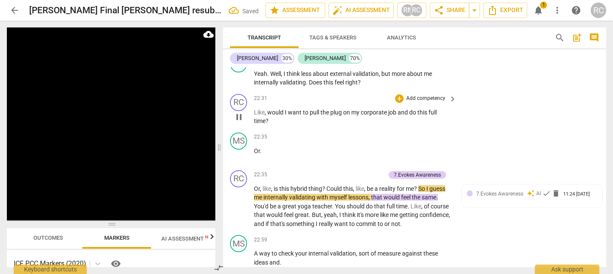
click at [308, 126] on div "22:31 + Add competency keyboard_arrow_right Like , would I want to pull the plu…" at bounding box center [355, 110] width 203 height 32
drag, startPoint x: 247, startPoint y: 142, endPoint x: 258, endPoint y: 148, distance: 12.7
click at [251, 126] on div "RC play_arrow pause" at bounding box center [242, 110] width 24 height 32
click at [258, 116] on span "Like" at bounding box center [259, 112] width 11 height 7
click at [256, 116] on span "Like" at bounding box center [259, 112] width 11 height 7
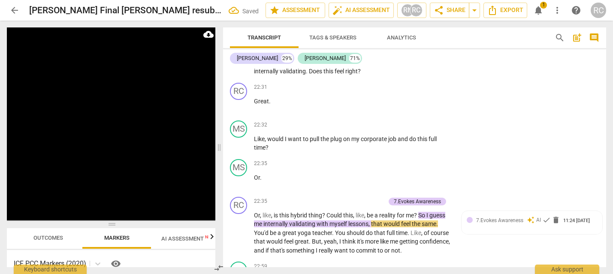
scroll to position [4110, 0]
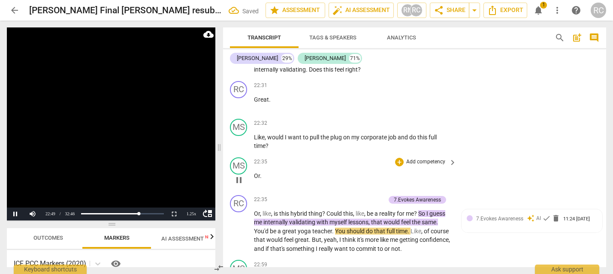
click at [268, 181] on p "Or ." at bounding box center [353, 176] width 198 height 9
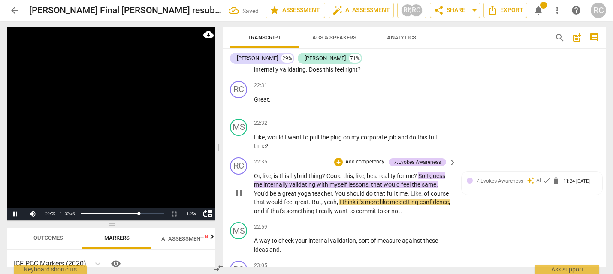
click at [259, 179] on span "Or" at bounding box center [257, 175] width 6 height 7
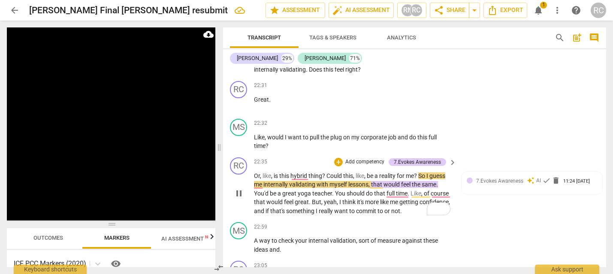
click at [250, 206] on div "RC play_arrow pause" at bounding box center [242, 186] width 24 height 58
click at [254, 210] on div "RC play_arrow pause 22:35 + Add competency 7.Evokes Awareness keyboard_arrow_ri…" at bounding box center [414, 186] width 383 height 65
click at [255, 179] on span "Or" at bounding box center [257, 175] width 6 height 7
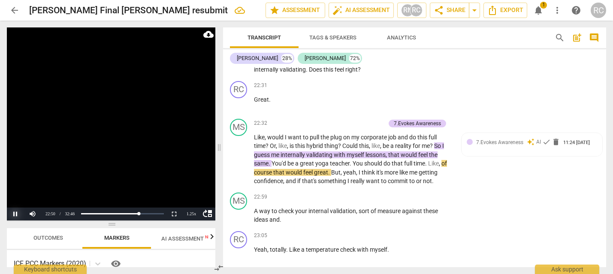
click at [12, 212] on button "Pause" at bounding box center [15, 214] width 17 height 13
click at [390, 186] on p "Like , would I want to pull the plug on my corporate job and do this full time …" at bounding box center [353, 159] width 198 height 53
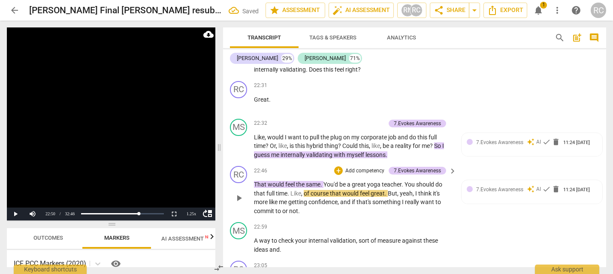
click at [397, 175] on div "+ Add competency 7.Evokes Awareness" at bounding box center [390, 170] width 112 height 9
click at [324, 188] on span "." at bounding box center [322, 184] width 3 height 7
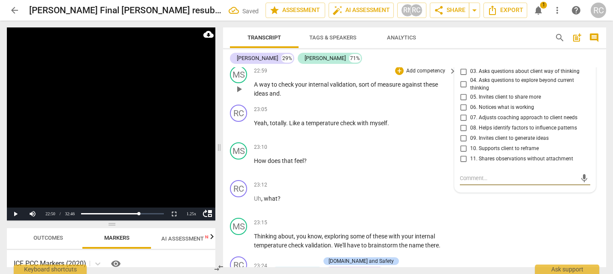
scroll to position [4107, 0]
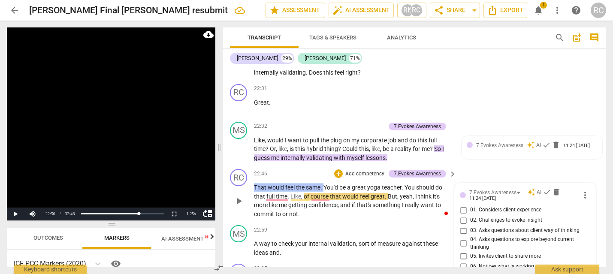
drag, startPoint x: 326, startPoint y: 221, endPoint x: 248, endPoint y: 223, distance: 77.7
click at [248, 222] on div "RC play_arrow pause 22:46 + Add competency 7.Evokes Awareness keyboard_arrow_ri…" at bounding box center [414, 194] width 383 height 56
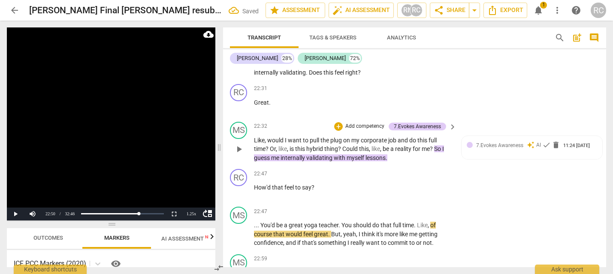
click at [367, 161] on span "lessons" at bounding box center [376, 157] width 20 height 7
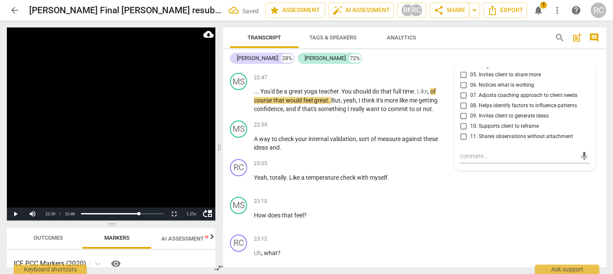
click at [367, 190] on div "23:05 + Add competency keyboard_arrow_right Yeah , totally . Like a temperature…" at bounding box center [355, 174] width 203 height 31
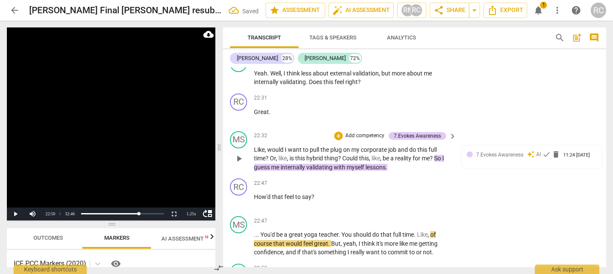
scroll to position [4096, 0]
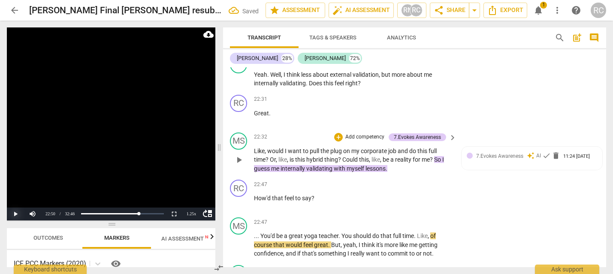
drag, startPoint x: 12, startPoint y: 214, endPoint x: 18, endPoint y: 220, distance: 8.2
click at [12, 214] on button "Play" at bounding box center [15, 214] width 17 height 13
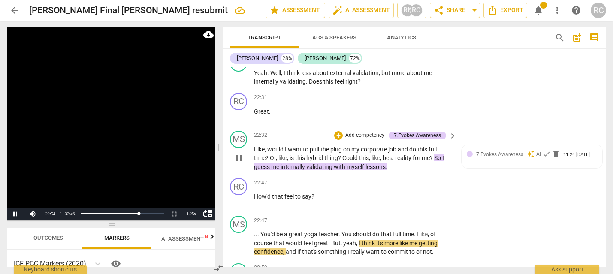
click at [298, 170] on span "internally" at bounding box center [294, 166] width 26 height 7
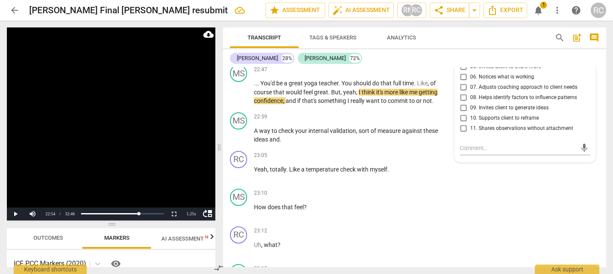
click at [298, 199] on div "RC play_arrow pause 00:00 + Add competency keyboard_arrow_right It's good to se…" at bounding box center [414, 167] width 383 height 200
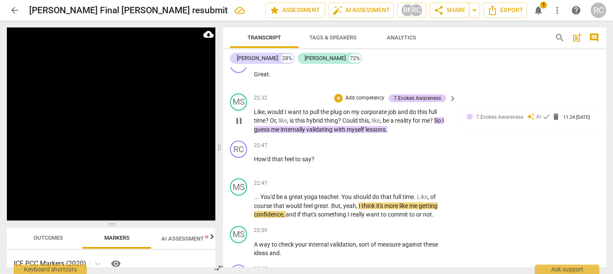
scroll to position [4116, 0]
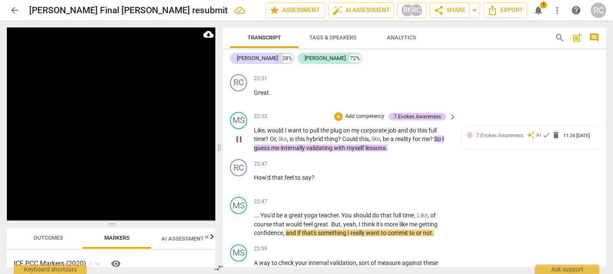
click at [330, 142] on span "thing" at bounding box center [331, 139] width 14 height 7
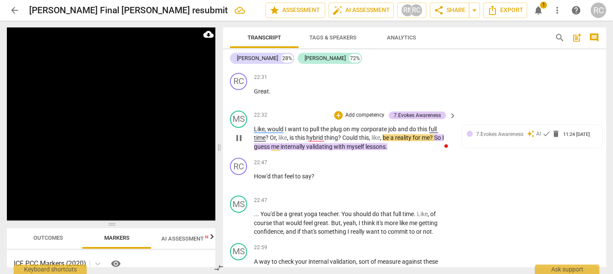
scroll to position [4118, 0]
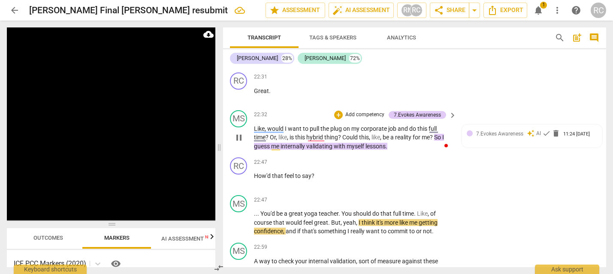
click at [402, 151] on p "Like , would I want to pull the plug on my corporate job and do this full time …" at bounding box center [353, 137] width 198 height 27
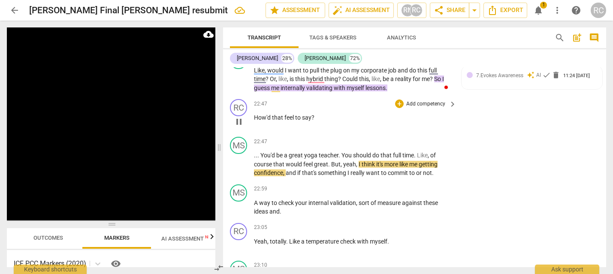
scroll to position [4186, 0]
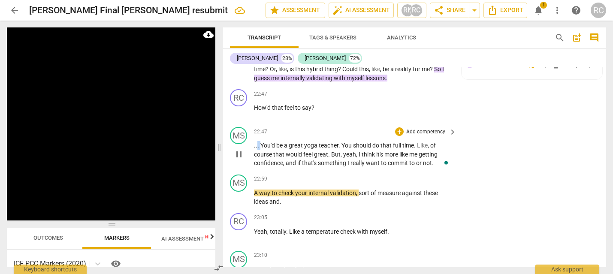
click at [258, 168] on p ". . . You'd be a great yoga teacher . You should do that full time . Like , of …" at bounding box center [353, 154] width 198 height 27
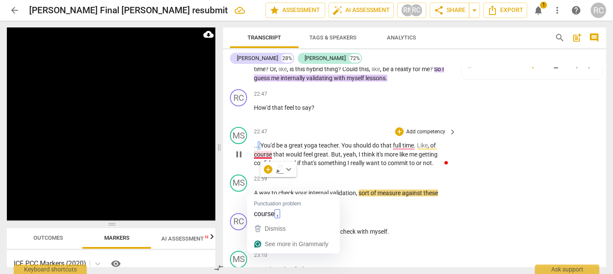
click at [260, 149] on span "." at bounding box center [258, 145] width 3 height 7
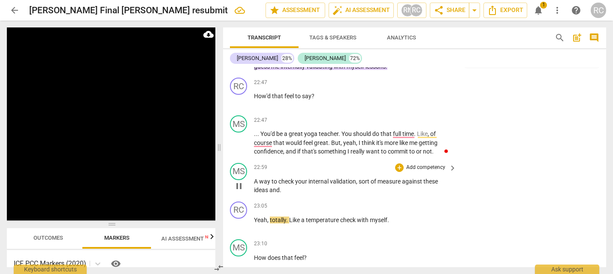
scroll to position [4201, 0]
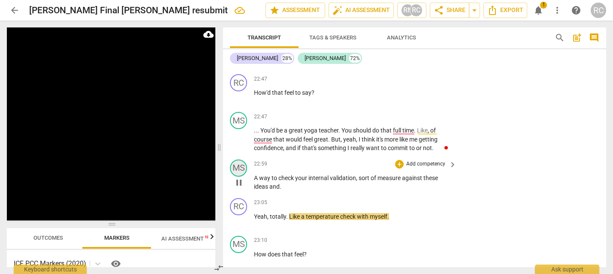
click at [239, 177] on div "MS" at bounding box center [238, 168] width 17 height 17
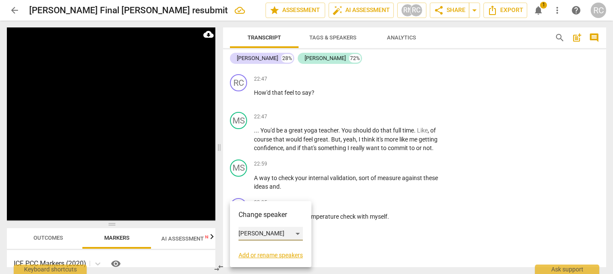
click at [260, 229] on div "[PERSON_NAME]" at bounding box center [271, 234] width 64 height 14
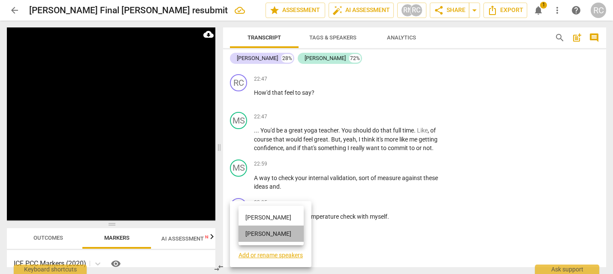
click at [265, 236] on li "[PERSON_NAME]" at bounding box center [271, 234] width 65 height 16
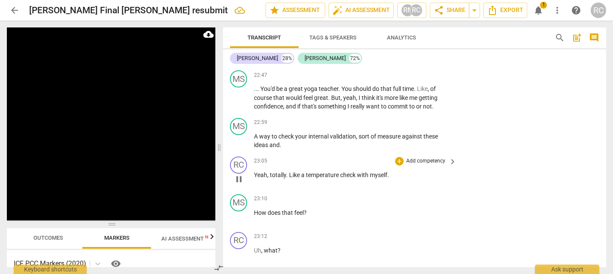
scroll to position [4258, 0]
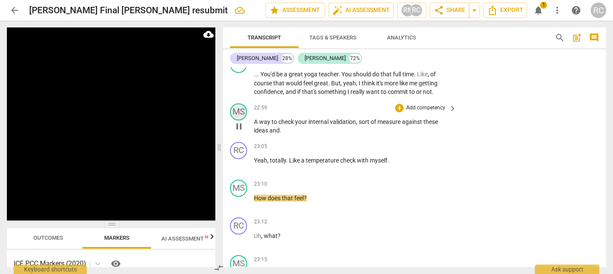
click at [238, 121] on div "MS" at bounding box center [238, 111] width 17 height 17
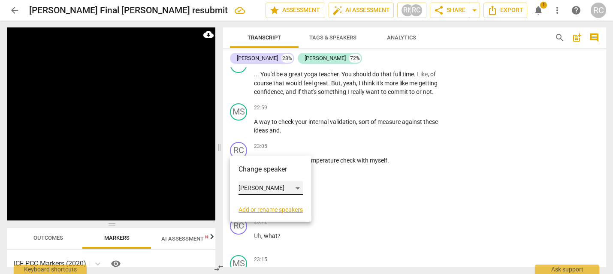
click at [251, 184] on div "[PERSON_NAME]" at bounding box center [271, 188] width 64 height 14
click at [254, 168] on li "[PERSON_NAME]" at bounding box center [271, 172] width 65 height 16
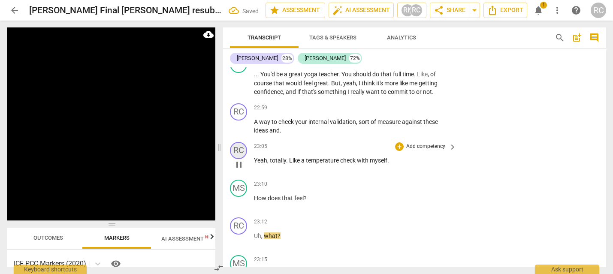
click at [241, 159] on div "RC" at bounding box center [238, 150] width 17 height 17
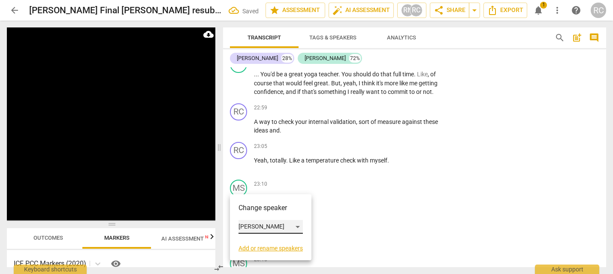
click at [249, 222] on div "[PERSON_NAME]" at bounding box center [271, 227] width 64 height 14
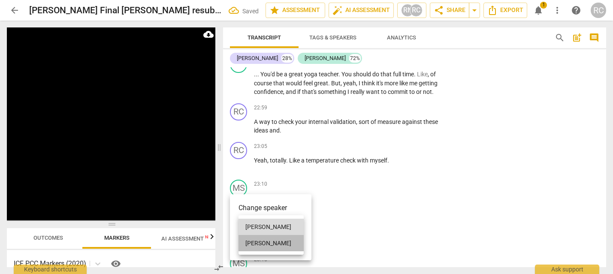
click at [261, 245] on li "[PERSON_NAME]" at bounding box center [271, 243] width 65 height 16
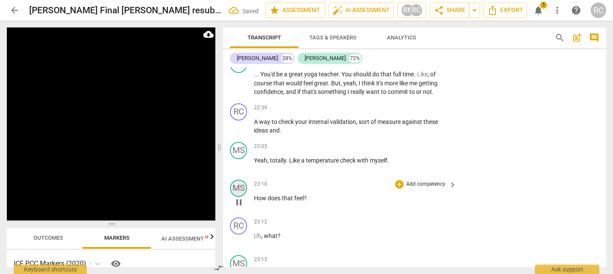
click at [243, 197] on div "MS" at bounding box center [238, 188] width 17 height 17
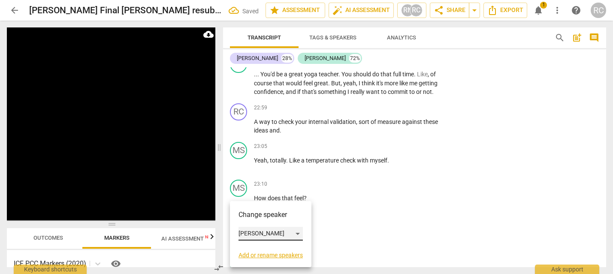
click at [249, 235] on div "[PERSON_NAME]" at bounding box center [271, 234] width 64 height 14
click at [248, 218] on li "[PERSON_NAME]" at bounding box center [271, 217] width 65 height 16
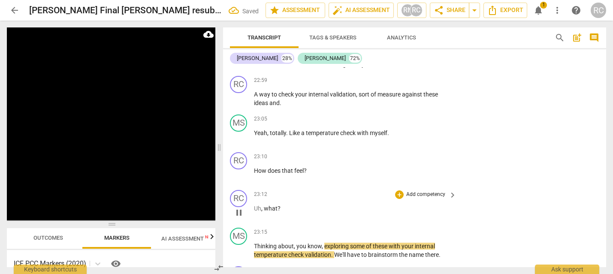
scroll to position [4286, 0]
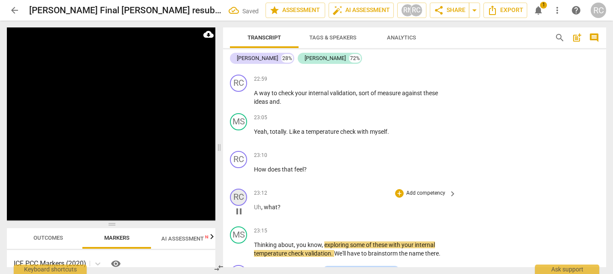
click at [245, 206] on div "RC" at bounding box center [238, 197] width 17 height 17
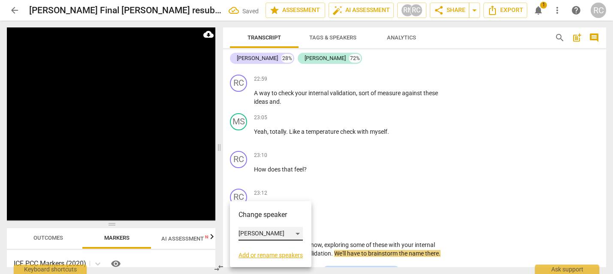
click at [248, 232] on div "[PERSON_NAME]" at bounding box center [271, 234] width 64 height 14
click at [256, 249] on li "[PERSON_NAME]" at bounding box center [271, 250] width 65 height 16
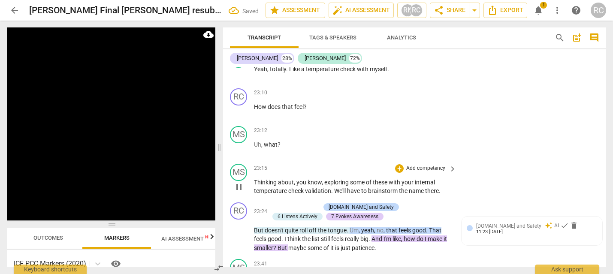
scroll to position [4364, 0]
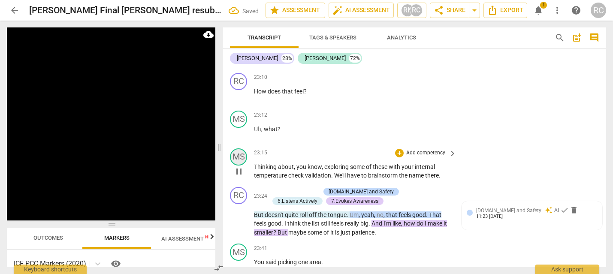
click at [241, 166] on div "MS" at bounding box center [238, 156] width 17 height 17
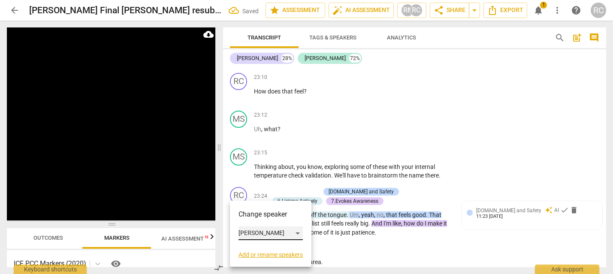
click at [266, 234] on div "[PERSON_NAME]" at bounding box center [271, 234] width 64 height 14
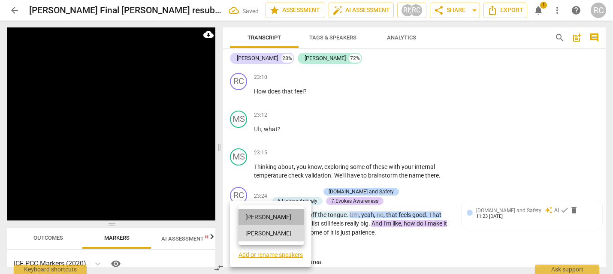
click at [265, 220] on li "[PERSON_NAME]" at bounding box center [271, 217] width 65 height 16
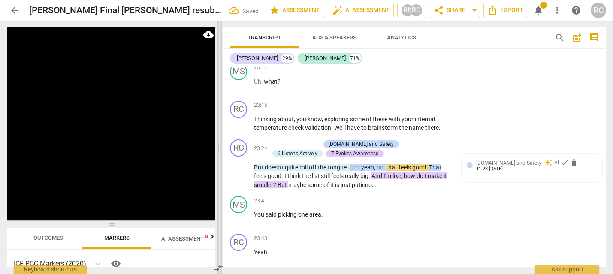
scroll to position [4415, 0]
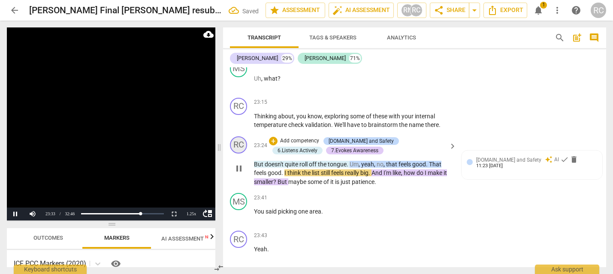
click at [236, 154] on div "RC" at bounding box center [238, 144] width 17 height 17
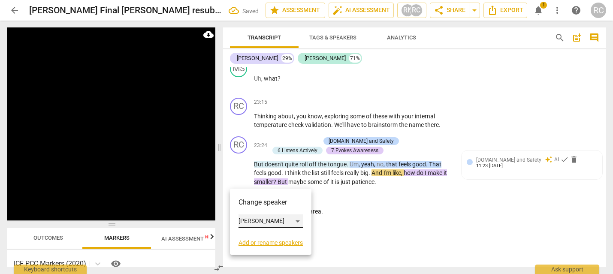
click at [245, 217] on div "[PERSON_NAME]" at bounding box center [271, 222] width 64 height 14
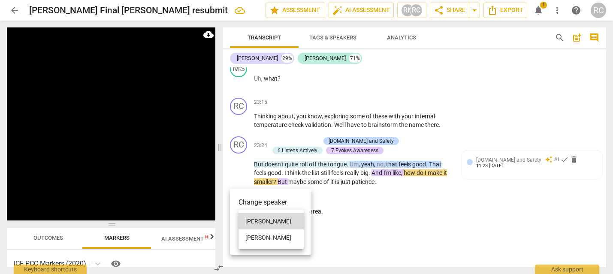
click at [261, 238] on li "[PERSON_NAME]" at bounding box center [271, 238] width 65 height 16
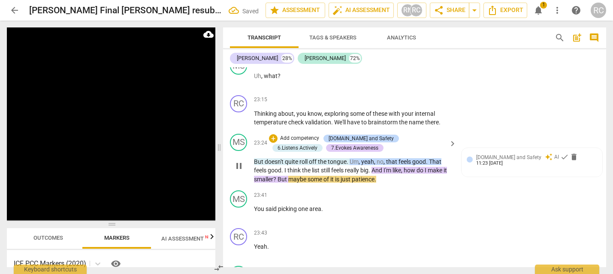
scroll to position [4418, 0]
click at [570, 160] on span "delete" at bounding box center [574, 156] width 9 height 9
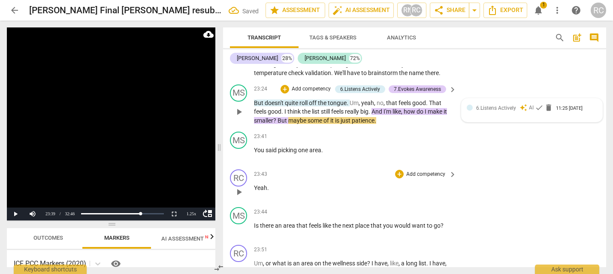
scroll to position [4463, 0]
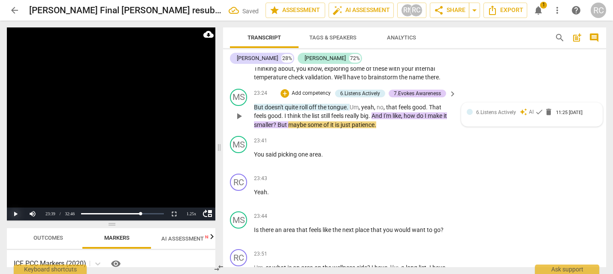
drag, startPoint x: 15, startPoint y: 210, endPoint x: 21, endPoint y: 215, distance: 7.0
click at [15, 210] on button "Play" at bounding box center [15, 214] width 17 height 13
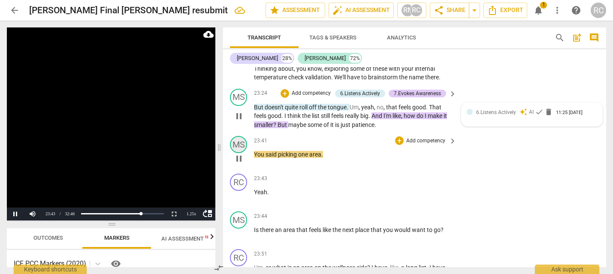
click at [242, 153] on div "MS" at bounding box center [238, 144] width 17 height 17
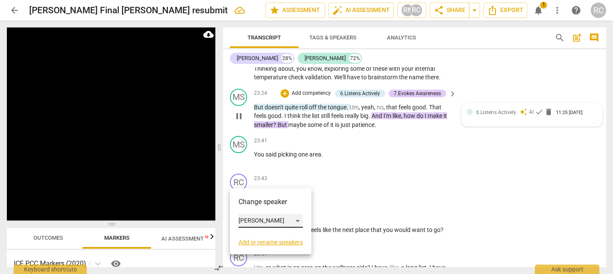
click at [275, 222] on div "[PERSON_NAME]" at bounding box center [271, 221] width 64 height 14
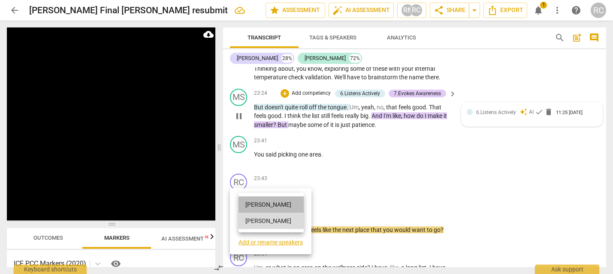
click at [267, 203] on li "[PERSON_NAME]" at bounding box center [271, 205] width 65 height 16
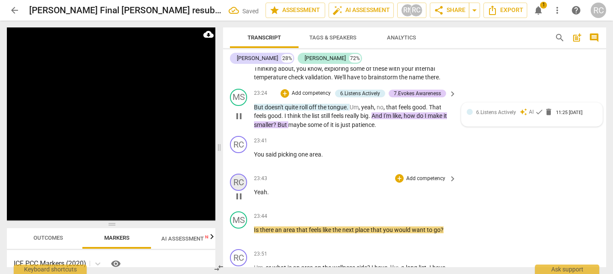
click at [241, 191] on div "RC" at bounding box center [238, 182] width 17 height 17
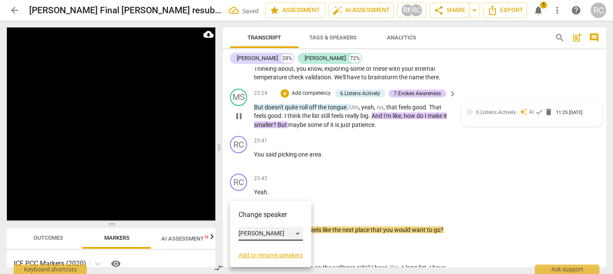
click at [259, 236] on div "[PERSON_NAME]" at bounding box center [271, 234] width 64 height 14
click at [260, 248] on li "[PERSON_NAME]" at bounding box center [271, 250] width 65 height 16
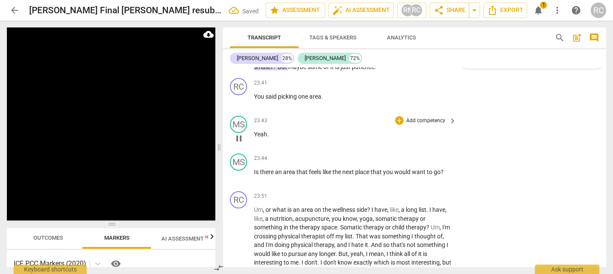
scroll to position [4537, 0]
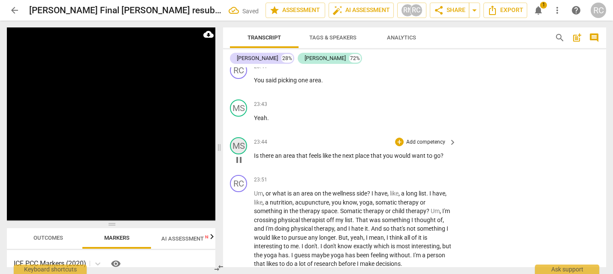
click at [238, 154] on div "MS" at bounding box center [238, 145] width 17 height 17
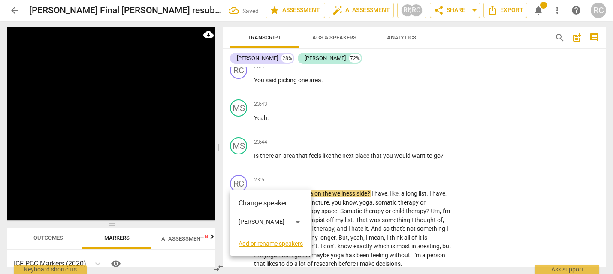
click at [264, 215] on div "Change speaker [PERSON_NAME] Add or rename speakers" at bounding box center [271, 222] width 64 height 49
click at [271, 224] on div "[PERSON_NAME]" at bounding box center [271, 222] width 64 height 14
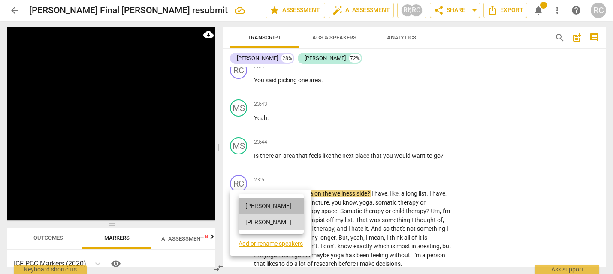
click at [267, 208] on li "[PERSON_NAME]" at bounding box center [271, 206] width 65 height 16
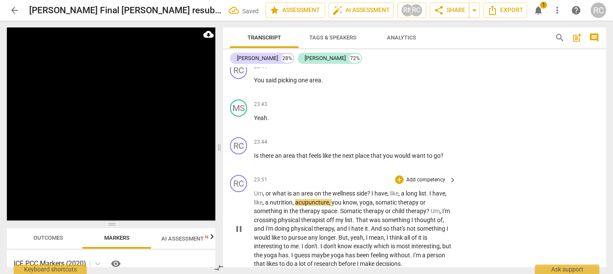
click at [318, 197] on span "on" at bounding box center [319, 193] width 8 height 7
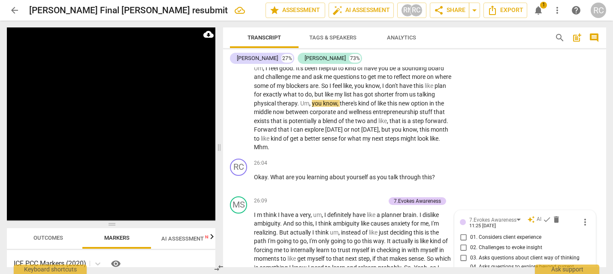
scroll to position [4895, 0]
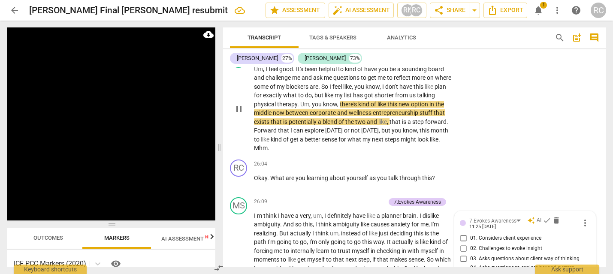
click at [274, 108] on span "physical" at bounding box center [265, 104] width 23 height 7
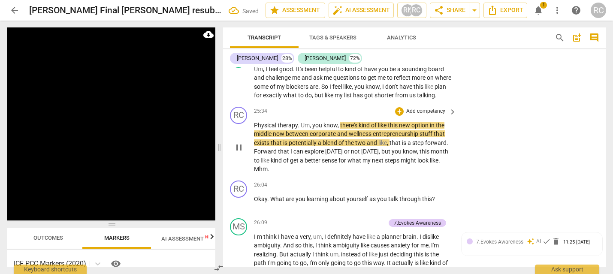
click at [302, 129] on span "Um" at bounding box center [305, 125] width 9 height 7
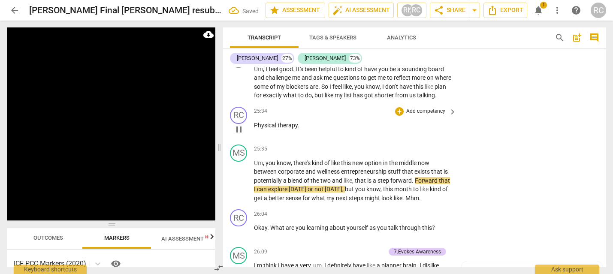
click at [256, 129] on span "Physical" at bounding box center [266, 125] width 24 height 7
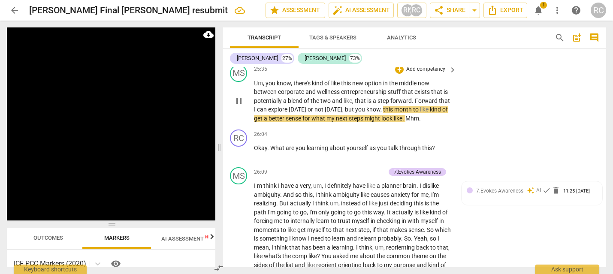
scroll to position [4976, 0]
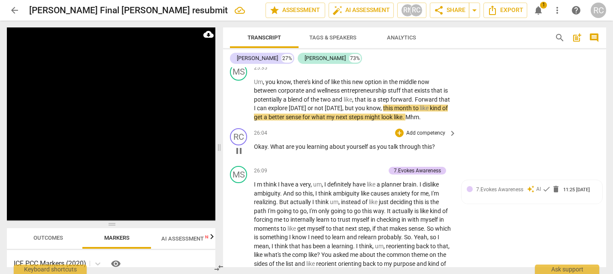
click at [274, 150] on span "What" at bounding box center [277, 146] width 15 height 7
click at [275, 150] on span "What" at bounding box center [277, 146] width 15 height 7
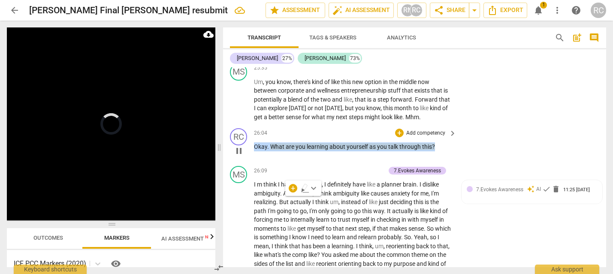
click at [275, 150] on span "What" at bounding box center [277, 146] width 15 height 7
click at [425, 137] on p "Add competency" at bounding box center [425, 134] width 41 height 8
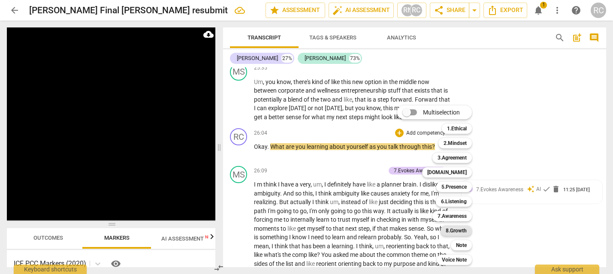
click at [458, 227] on b "8.Growth" at bounding box center [456, 231] width 21 height 10
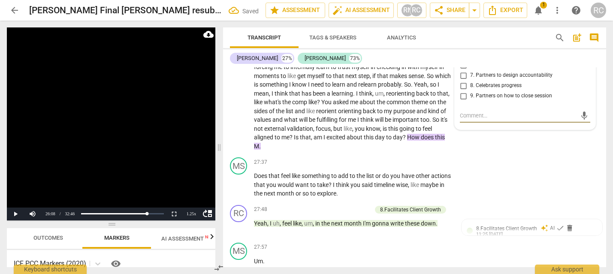
scroll to position [5128, 0]
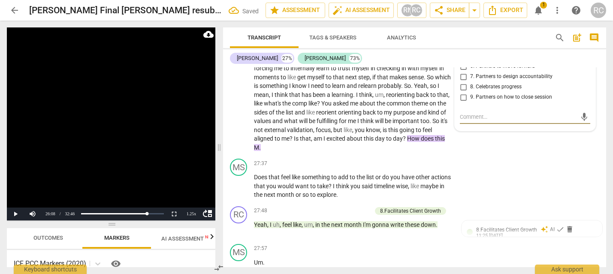
click at [461, 30] on input "2. Invites to state learning about themself" at bounding box center [464, 25] width 14 height 10
checkbox input "true"
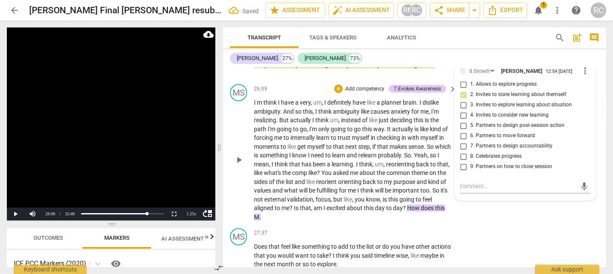
scroll to position [5052, 0]
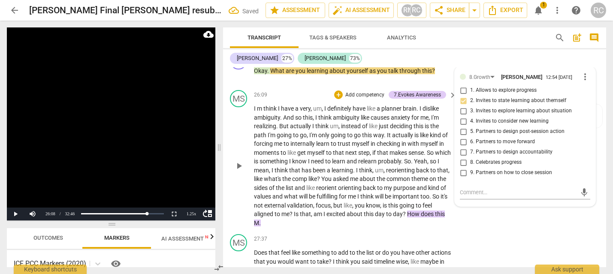
click at [354, 99] on p "Add competency" at bounding box center [365, 95] width 41 height 8
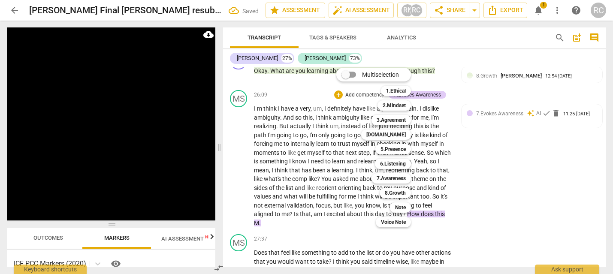
click at [290, 168] on div at bounding box center [306, 137] width 613 height 274
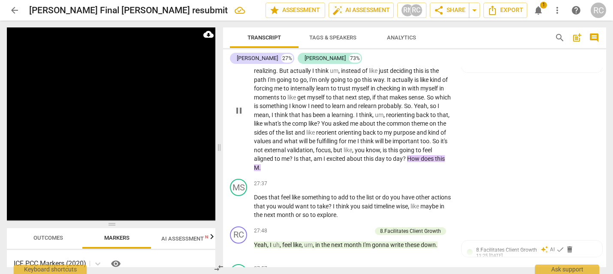
scroll to position [5109, 0]
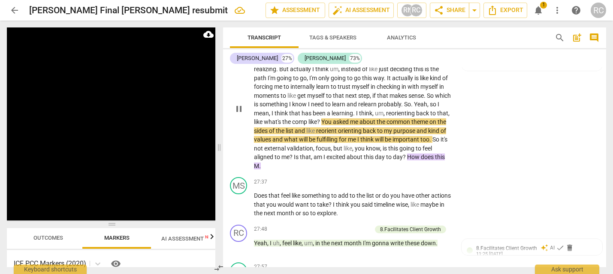
click at [308, 125] on span "comp" at bounding box center [300, 121] width 16 height 7
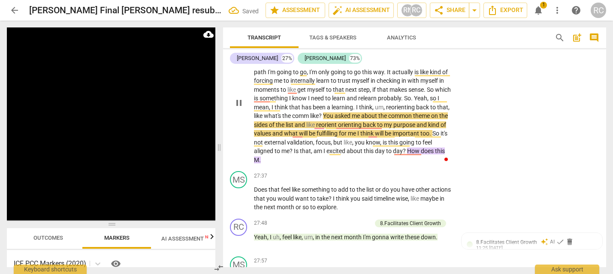
scroll to position [5116, 0]
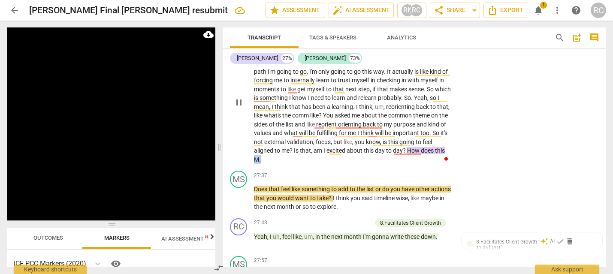
drag, startPoint x: 287, startPoint y: 212, endPoint x: 280, endPoint y: 212, distance: 6.5
click at [280, 164] on p "I m think I have a very , um , I definitely have like a planner brain . I disli…" at bounding box center [353, 102] width 198 height 123
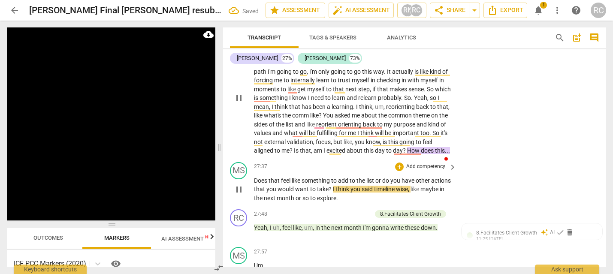
click at [257, 203] on p "Does that feel like something to add to the list or do you have other actions t…" at bounding box center [353, 189] width 198 height 27
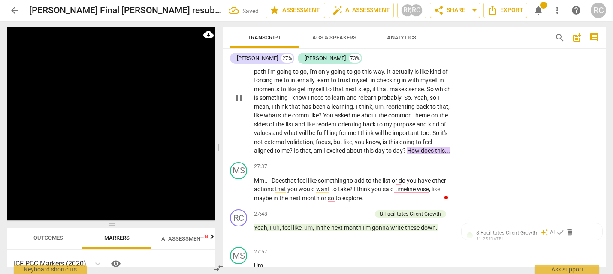
scroll to position [5335, 0]
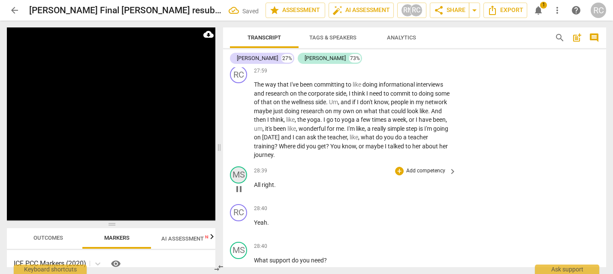
click at [236, 184] on div "MS" at bounding box center [238, 174] width 17 height 17
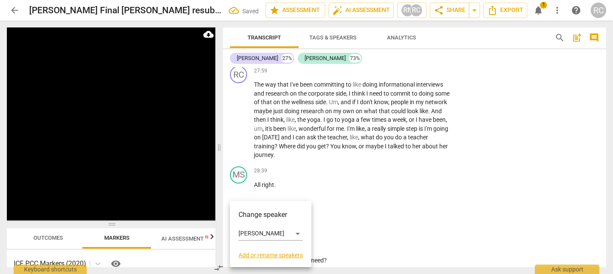
click at [232, 136] on div at bounding box center [306, 137] width 613 height 274
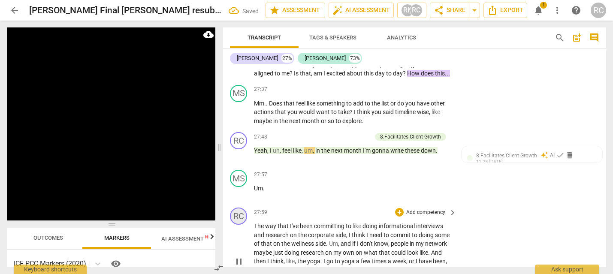
scroll to position [5187, 0]
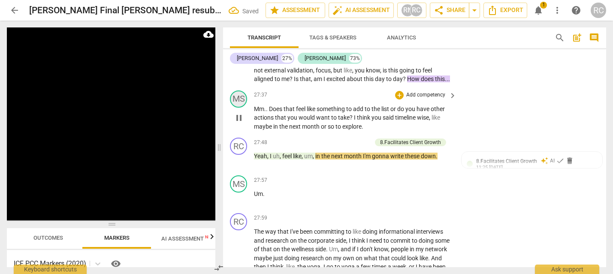
click at [239, 108] on div "MS" at bounding box center [238, 99] width 17 height 17
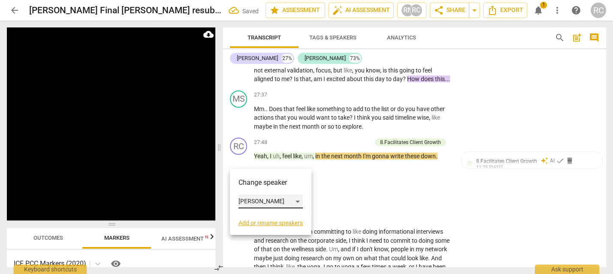
click at [257, 202] on div "[PERSON_NAME]" at bounding box center [271, 202] width 64 height 14
click at [253, 180] on li "[PERSON_NAME]" at bounding box center [271, 185] width 65 height 16
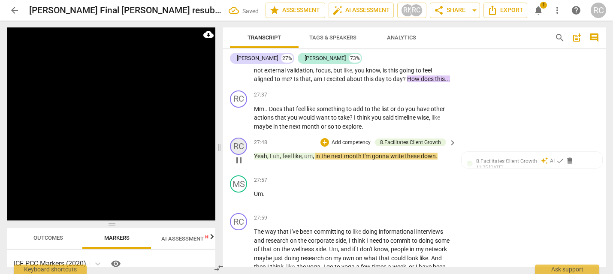
click at [236, 155] on div "RC" at bounding box center [238, 146] width 17 height 17
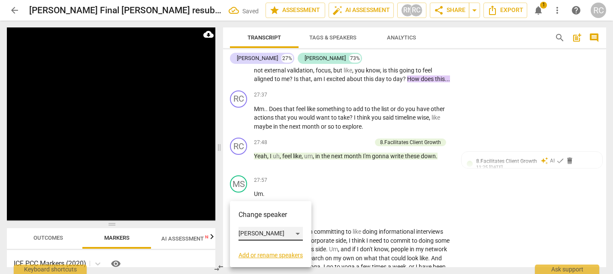
click at [252, 232] on div "[PERSON_NAME]" at bounding box center [271, 234] width 64 height 14
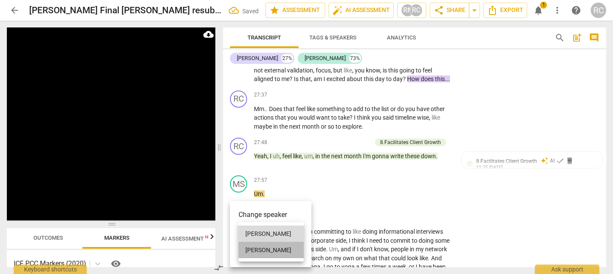
click at [253, 247] on li "[PERSON_NAME]" at bounding box center [271, 250] width 65 height 16
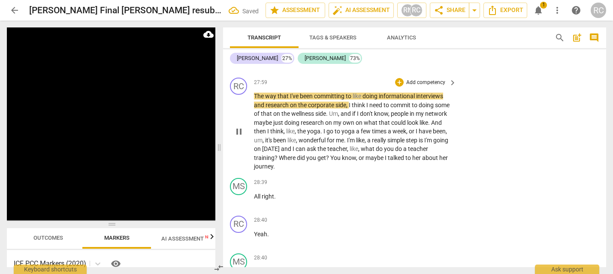
scroll to position [5322, 0]
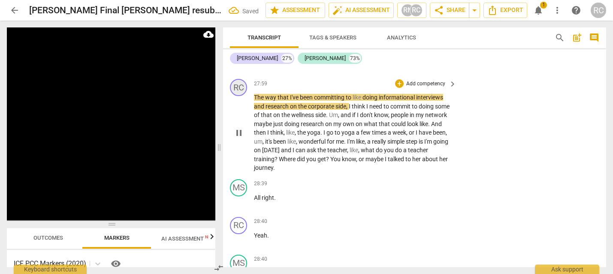
click at [241, 96] on div "RC" at bounding box center [238, 87] width 17 height 17
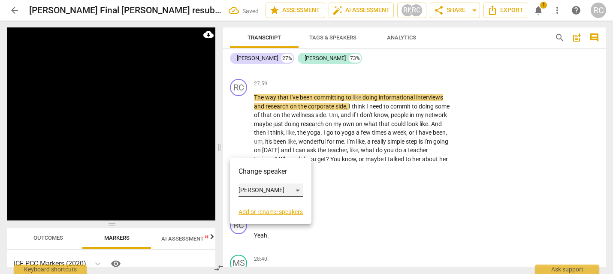
click at [269, 185] on div "[PERSON_NAME]" at bounding box center [271, 191] width 64 height 14
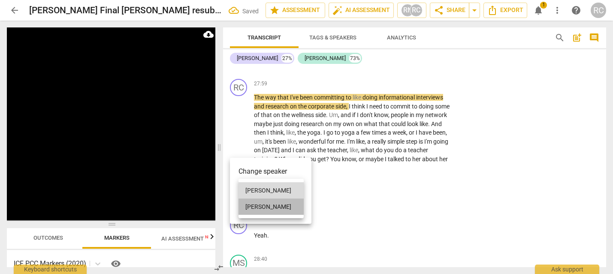
click at [261, 203] on li "[PERSON_NAME]" at bounding box center [271, 207] width 65 height 16
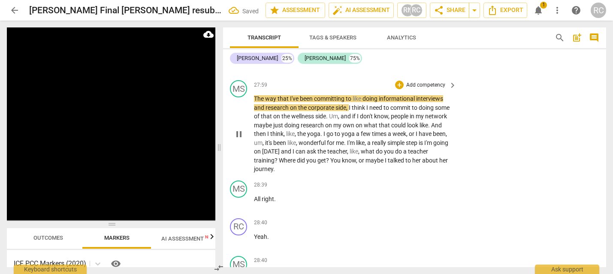
scroll to position [5320, 0]
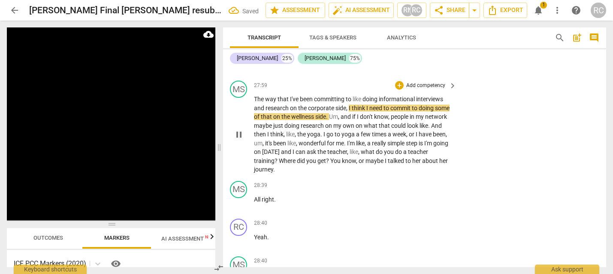
click at [255, 103] on span "The" at bounding box center [259, 99] width 11 height 7
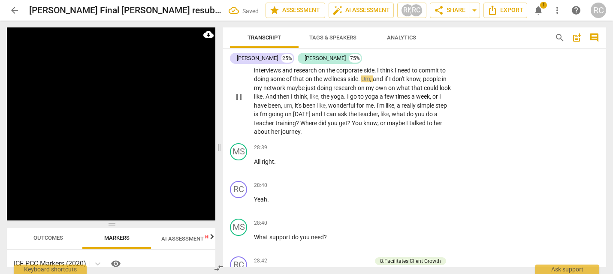
click at [256, 65] on span "Um" at bounding box center [258, 61] width 9 height 7
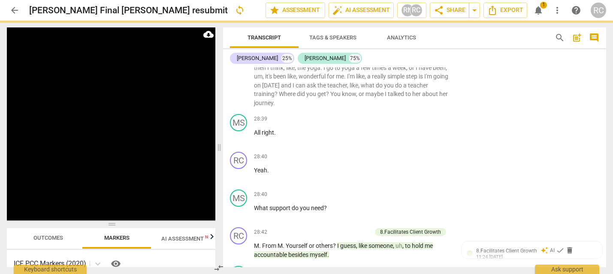
scroll to position [5291, 0]
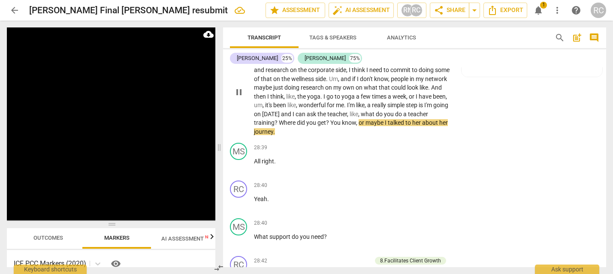
click at [403, 118] on span "a" at bounding box center [405, 114] width 5 height 7
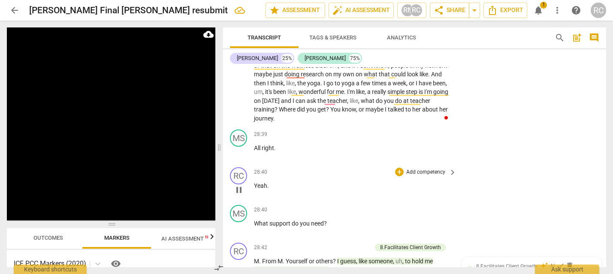
scroll to position [5318, 0]
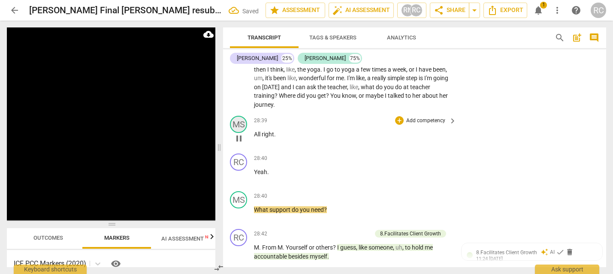
click at [236, 133] on div "MS" at bounding box center [238, 124] width 17 height 17
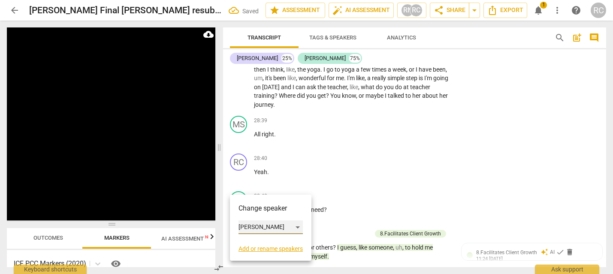
click at [253, 230] on div "[PERSON_NAME]" at bounding box center [271, 228] width 64 height 14
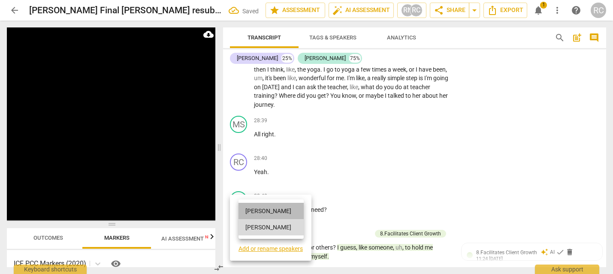
click at [249, 215] on li "[PERSON_NAME]" at bounding box center [271, 211] width 65 height 16
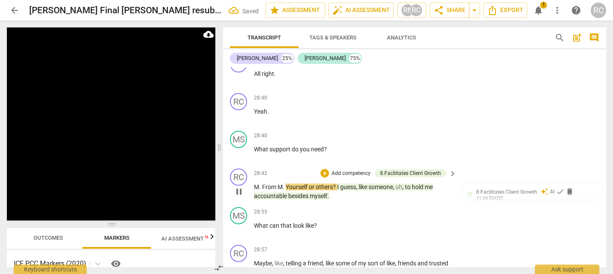
scroll to position [5422, 0]
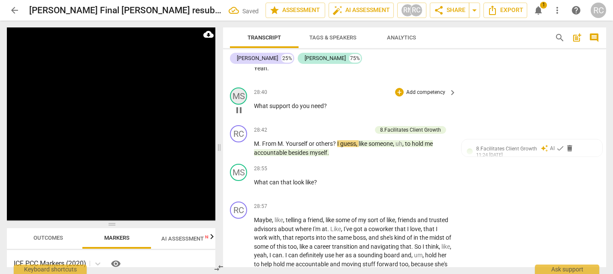
click at [242, 105] on div "MS" at bounding box center [238, 96] width 17 height 17
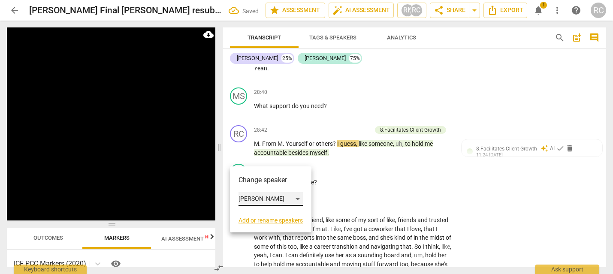
click at [252, 197] on div "[PERSON_NAME]" at bounding box center [271, 199] width 64 height 14
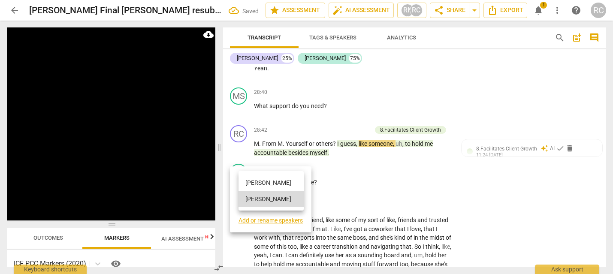
click at [270, 181] on li "[PERSON_NAME]" at bounding box center [271, 183] width 65 height 16
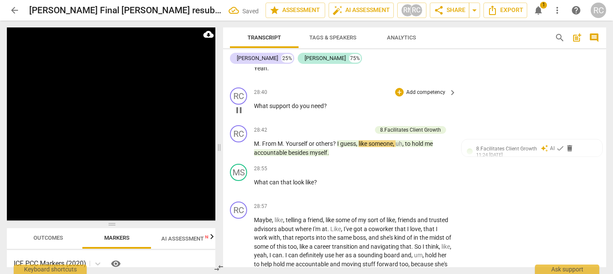
click at [329, 111] on p "What support do you need ?" at bounding box center [353, 106] width 198 height 9
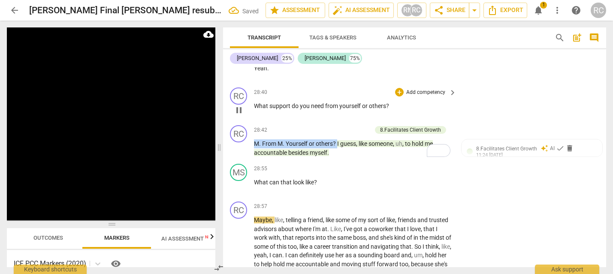
drag, startPoint x: 339, startPoint y: 205, endPoint x: 264, endPoint y: 206, distance: 74.2
click at [259, 208] on div "RC play_arrow pause 00:00 + Add competency keyboard_arrow_right It's good to se…" at bounding box center [414, 167] width 383 height 200
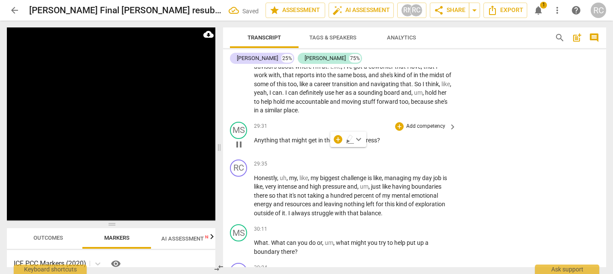
scroll to position [5473, 0]
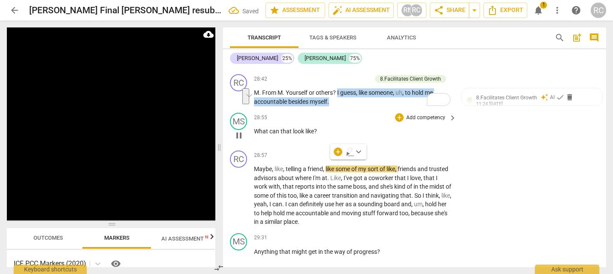
click at [308, 122] on div "28:55 + Add competency keyboard_arrow_right" at bounding box center [355, 117] width 203 height 9
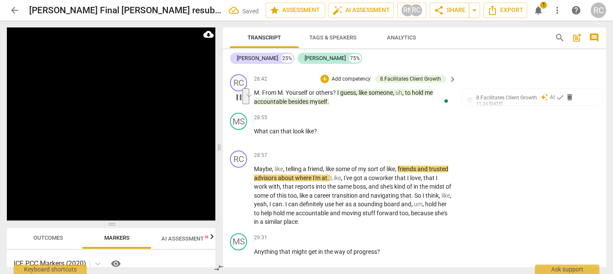
click at [326, 106] on p "M . From M . Yourself or others ? I guess , like someone , uh , to hold me acco…" at bounding box center [353, 97] width 198 height 18
drag, startPoint x: 331, startPoint y: 154, endPoint x: 255, endPoint y: 151, distance: 76.0
click at [254, 106] on p "M . From M . Yourself or others ? I guess , like someone , uh , to hold me acco…" at bounding box center [353, 97] width 198 height 18
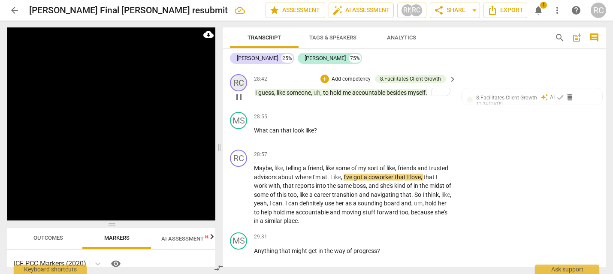
click at [233, 91] on div "RC" at bounding box center [238, 82] width 17 height 17
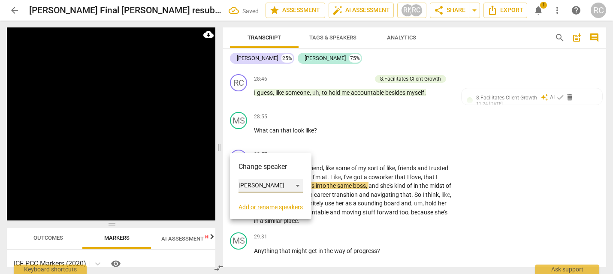
click at [248, 182] on div "[PERSON_NAME]" at bounding box center [271, 186] width 64 height 14
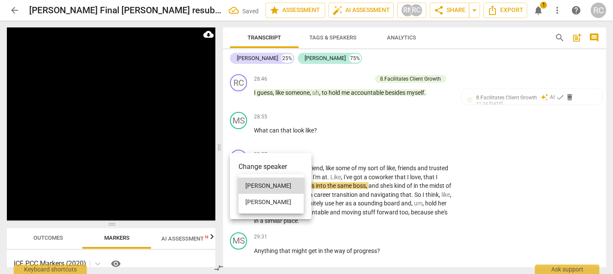
click at [249, 200] on li "[PERSON_NAME]" at bounding box center [271, 202] width 65 height 16
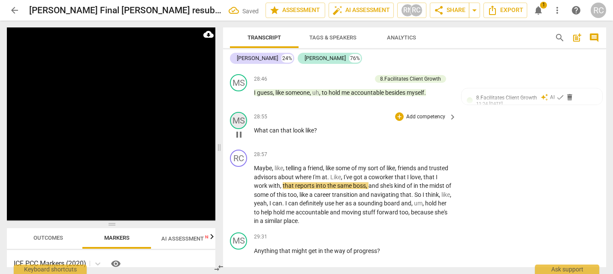
click at [238, 129] on div "MS" at bounding box center [238, 120] width 17 height 17
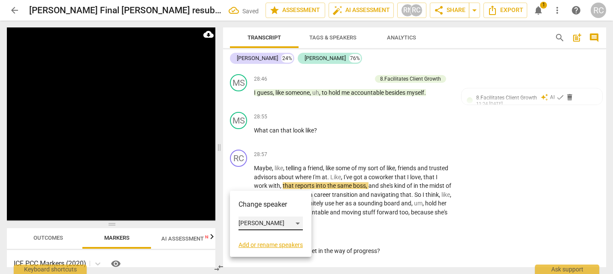
click at [250, 222] on div "[PERSON_NAME]" at bounding box center [271, 224] width 64 height 14
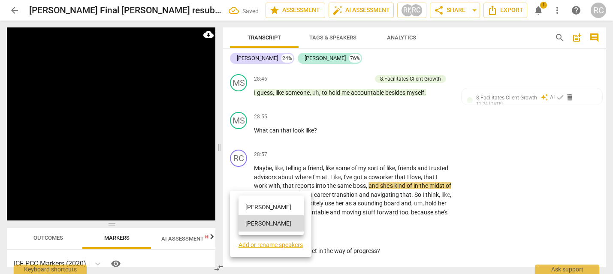
click at [250, 212] on li "[PERSON_NAME]" at bounding box center [271, 207] width 65 height 16
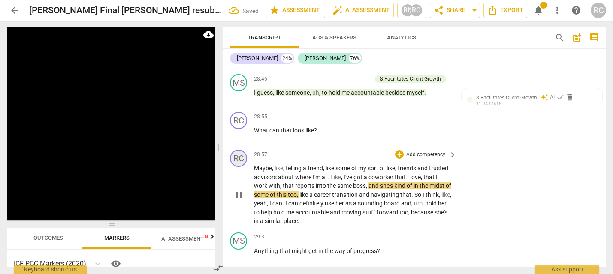
click at [240, 167] on div "RC" at bounding box center [238, 158] width 17 height 17
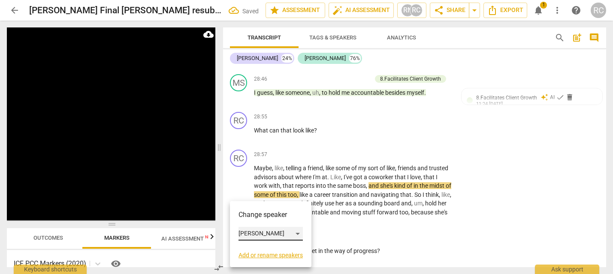
click at [254, 234] on div "[PERSON_NAME]" at bounding box center [271, 234] width 64 height 14
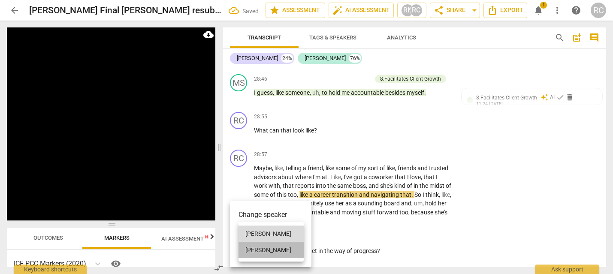
click at [250, 251] on li "[PERSON_NAME]" at bounding box center [271, 250] width 65 height 16
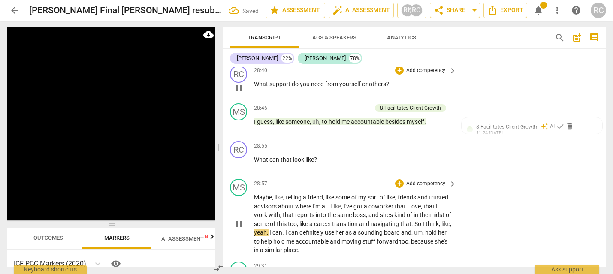
scroll to position [5438, 0]
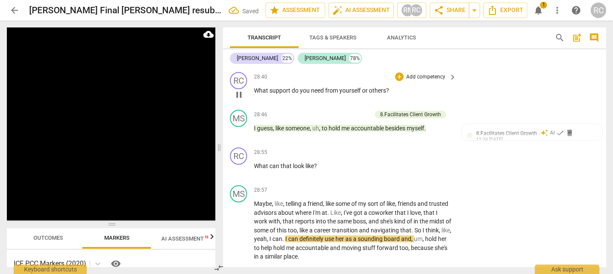
click at [300, 94] on span "you" at bounding box center [305, 90] width 11 height 7
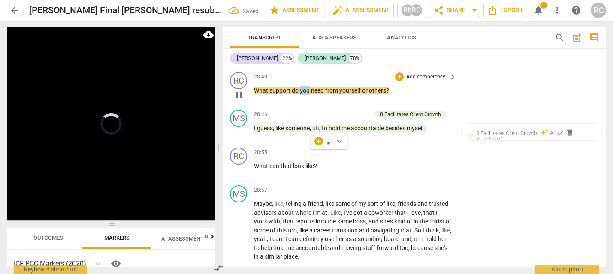
click at [300, 94] on span "you" at bounding box center [305, 90] width 11 height 7
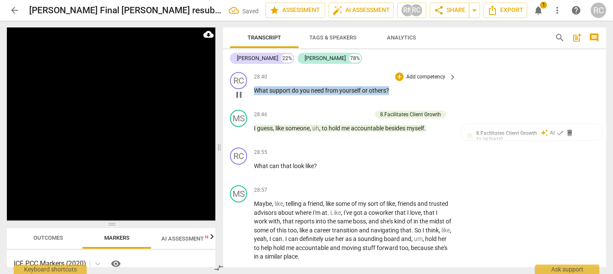
click at [414, 81] on p "Add competency" at bounding box center [425, 77] width 41 height 8
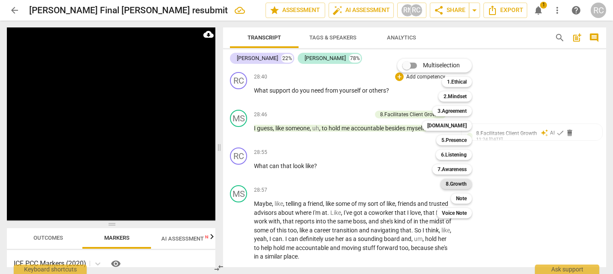
click at [451, 187] on b "8.Growth" at bounding box center [456, 184] width 21 height 10
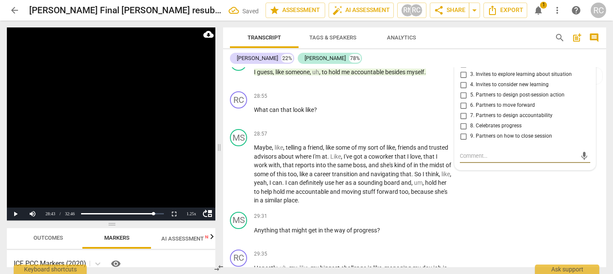
scroll to position [5495, 0]
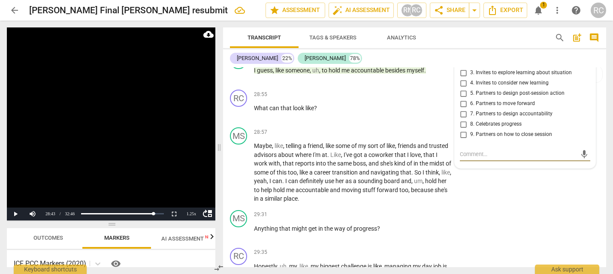
click at [463, 119] on input "7. Partners to design accountability" at bounding box center [464, 114] width 14 height 10
click at [462, 119] on input "7. Partners to design accountability" at bounding box center [464, 114] width 14 height 10
click at [466, 119] on input "7. Partners to design accountability" at bounding box center [464, 114] width 14 height 10
checkbox input "false"
click at [461, 109] on input "6. Partners to move forward" at bounding box center [464, 104] width 14 height 10
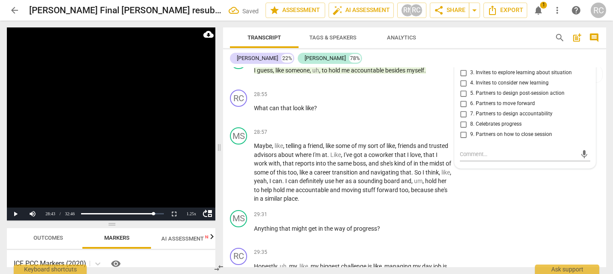
checkbox input "true"
click at [326, 121] on div "28:55 + Add competency keyboard_arrow_right What can that look like ?" at bounding box center [355, 105] width 203 height 31
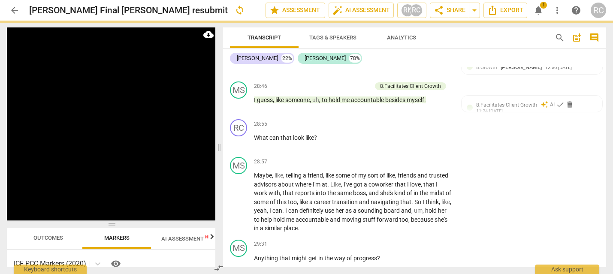
scroll to position [5449, 0]
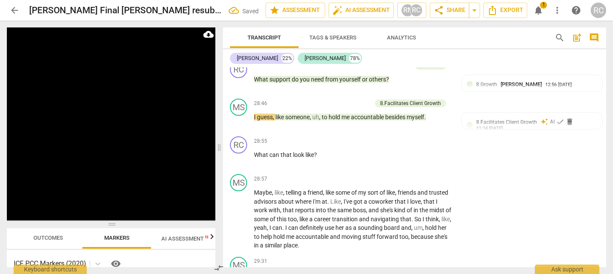
click at [300, 121] on span "someone" at bounding box center [297, 117] width 24 height 7
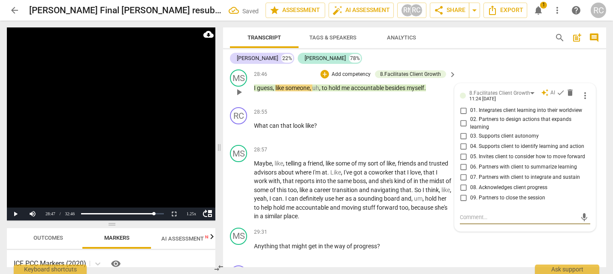
scroll to position [5477, 0]
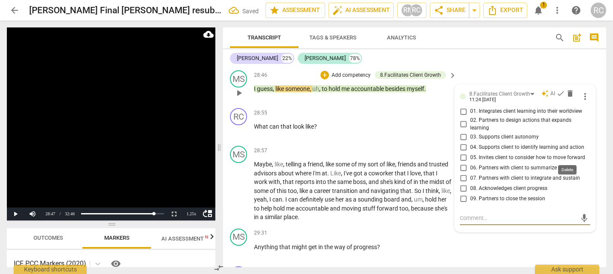
click at [566, 98] on span "delete" at bounding box center [570, 93] width 9 height 9
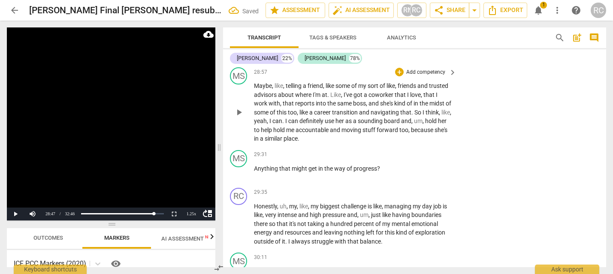
scroll to position [5580, 0]
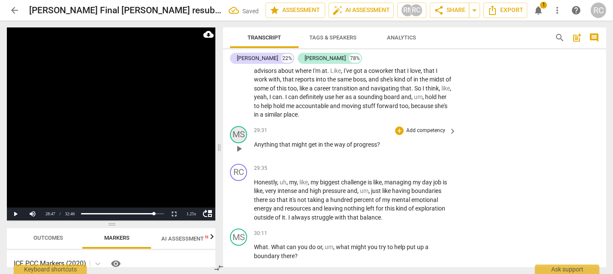
click at [240, 143] on div "MS" at bounding box center [238, 134] width 17 height 17
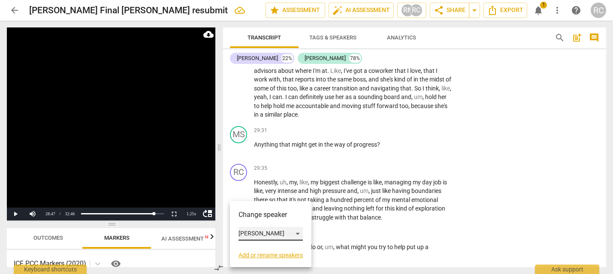
click at [267, 227] on div "[PERSON_NAME]" at bounding box center [271, 234] width 64 height 14
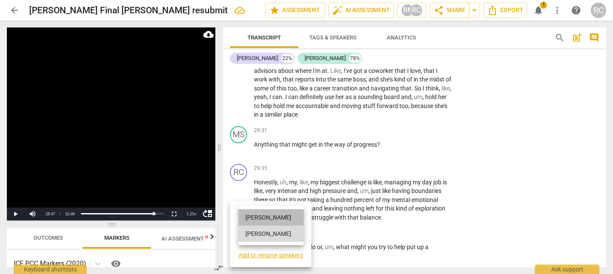
click at [263, 218] on li "[PERSON_NAME]" at bounding box center [271, 217] width 65 height 16
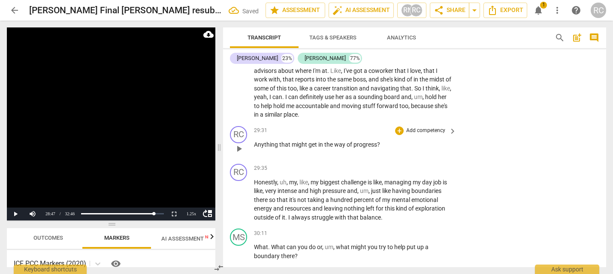
click at [298, 148] on span "might" at bounding box center [300, 144] width 17 height 7
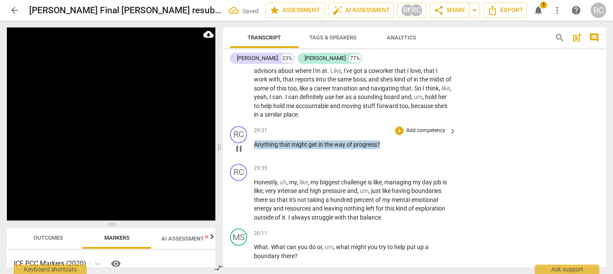
click at [437, 135] on p "Add competency" at bounding box center [425, 131] width 41 height 8
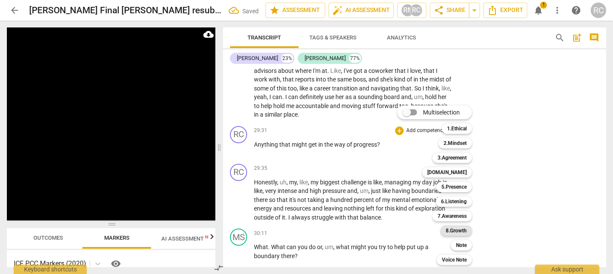
click at [455, 230] on b "8.Growth" at bounding box center [456, 231] width 21 height 10
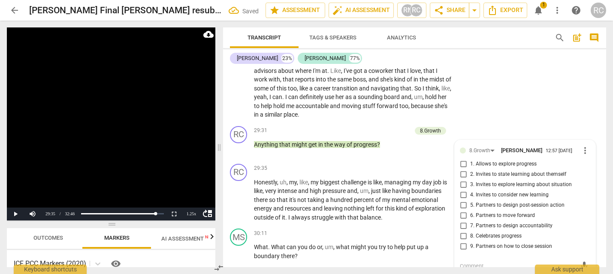
scroll to position [5743, 0]
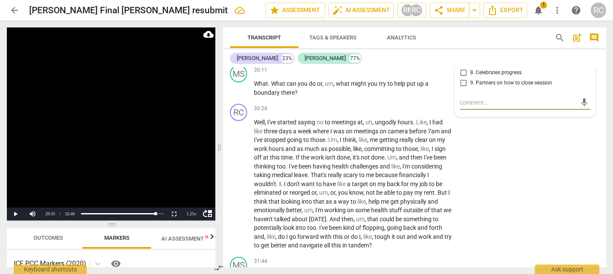
click at [460, 57] on input "6. Partners to move forward" at bounding box center [464, 52] width 14 height 10
checkbox input "true"
click at [272, 96] on span "boundary" at bounding box center [267, 92] width 27 height 7
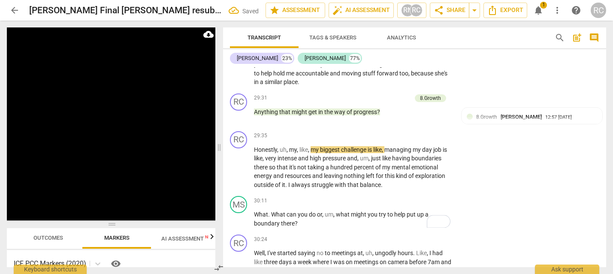
scroll to position [5616, 0]
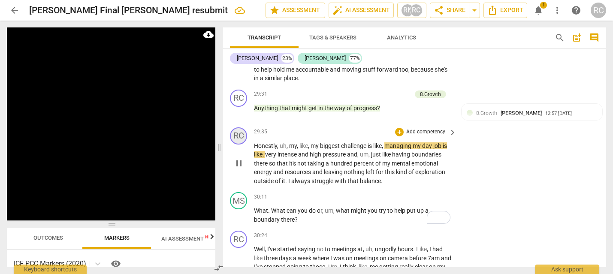
click at [236, 145] on div "RC" at bounding box center [238, 135] width 17 height 17
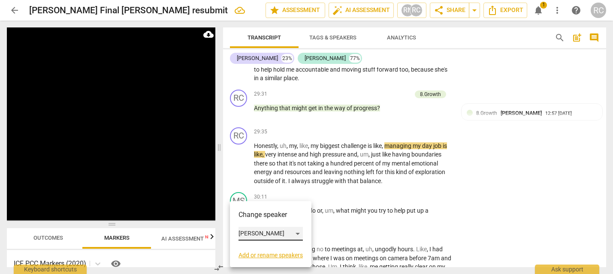
click at [254, 235] on div "[PERSON_NAME]" at bounding box center [271, 234] width 64 height 14
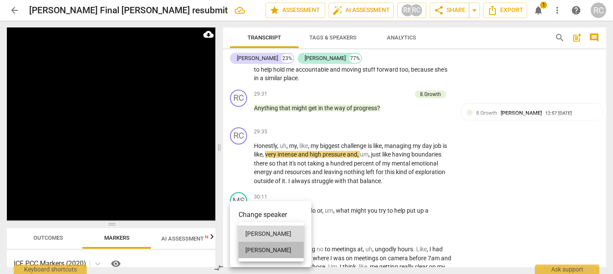
click at [256, 248] on li "[PERSON_NAME]" at bounding box center [271, 250] width 65 height 16
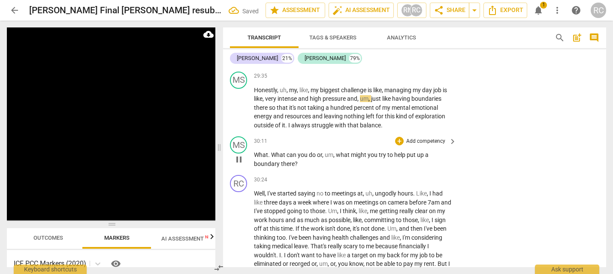
scroll to position [5672, 0]
click at [236, 153] on div "MS" at bounding box center [238, 144] width 17 height 17
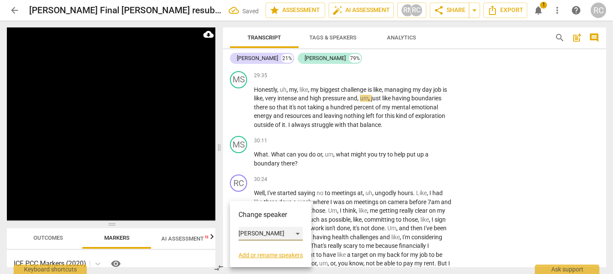
click at [244, 230] on div "[PERSON_NAME]" at bounding box center [271, 234] width 64 height 14
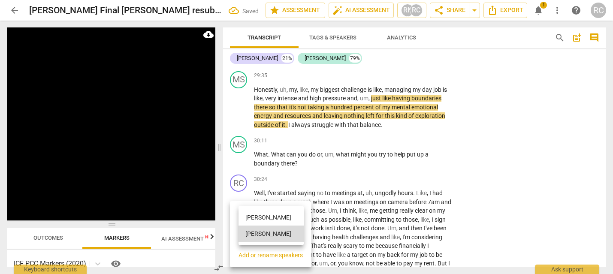
click at [252, 218] on li "[PERSON_NAME]" at bounding box center [271, 217] width 65 height 16
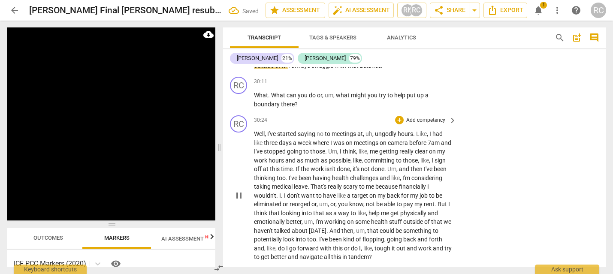
scroll to position [5737, 0]
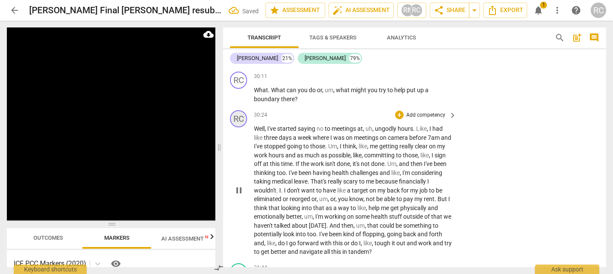
click at [235, 127] on div "RC" at bounding box center [238, 118] width 17 height 17
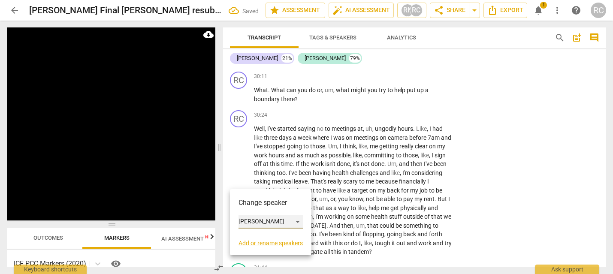
click at [243, 217] on div "[PERSON_NAME]" at bounding box center [271, 222] width 64 height 14
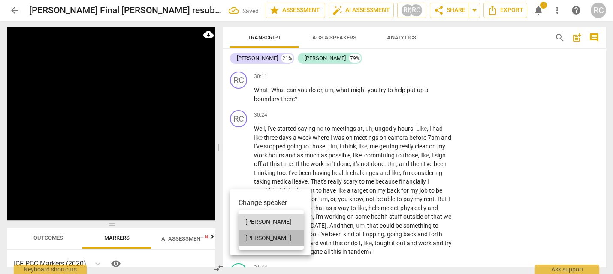
click at [257, 238] on li "[PERSON_NAME]" at bounding box center [271, 238] width 65 height 16
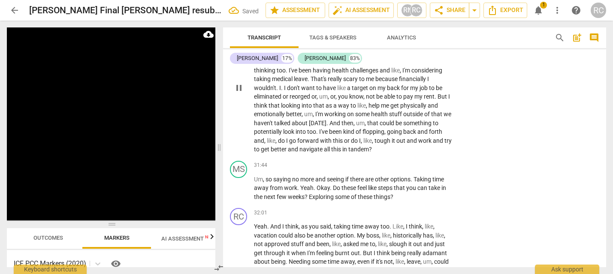
scroll to position [5917, 0]
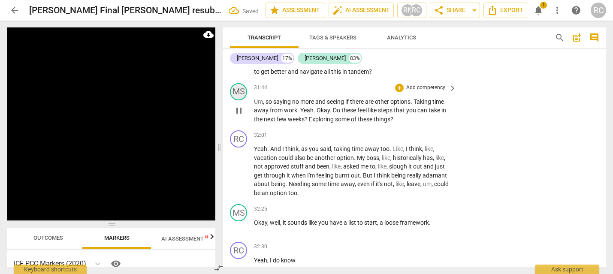
click at [241, 100] on div "MS" at bounding box center [238, 91] width 17 height 17
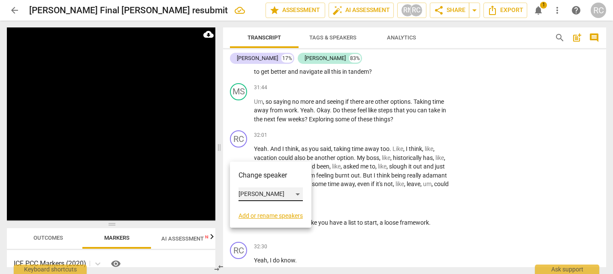
click at [257, 193] on div "[PERSON_NAME]" at bounding box center [271, 195] width 64 height 14
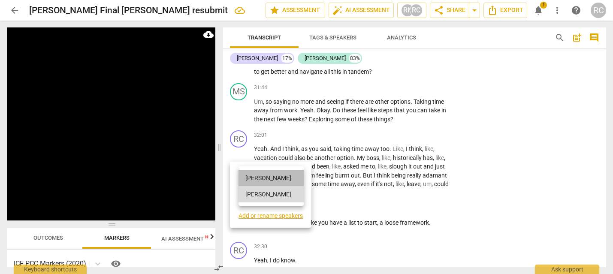
click at [253, 172] on li "[PERSON_NAME]" at bounding box center [271, 178] width 65 height 16
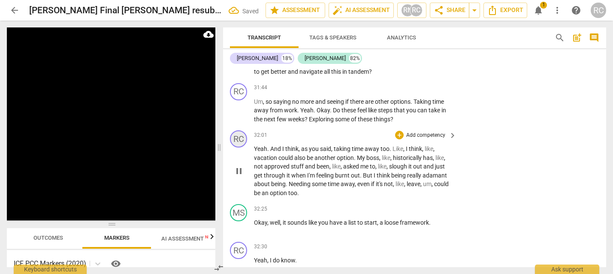
click at [237, 148] on div "RC" at bounding box center [238, 138] width 17 height 17
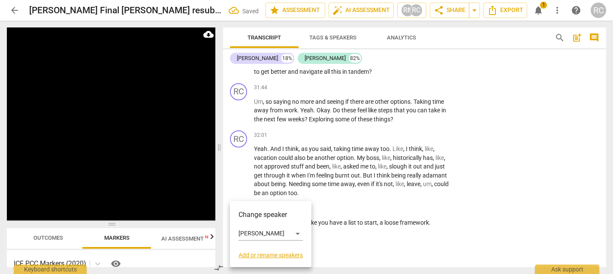
click at [251, 169] on div at bounding box center [306, 137] width 613 height 274
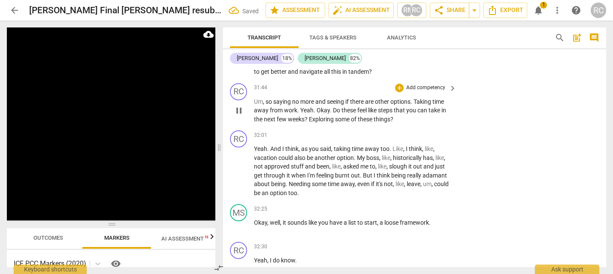
scroll to position [5930, 0]
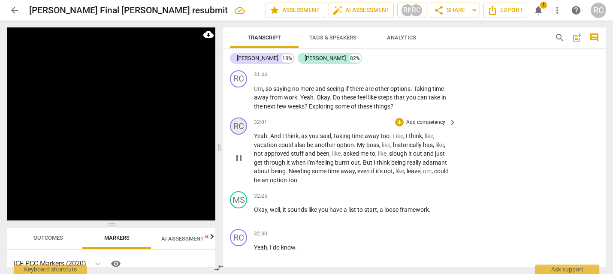
click at [241, 135] on div "RC" at bounding box center [238, 126] width 17 height 17
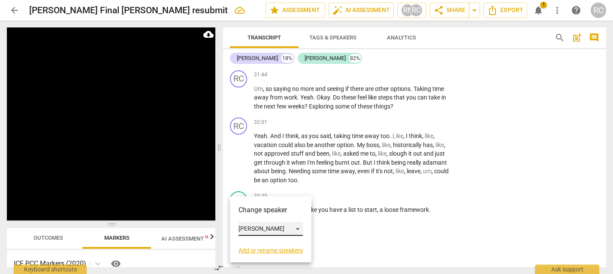
click at [259, 228] on div "[PERSON_NAME]" at bounding box center [271, 229] width 64 height 14
click at [263, 243] on li "[PERSON_NAME]" at bounding box center [271, 245] width 65 height 16
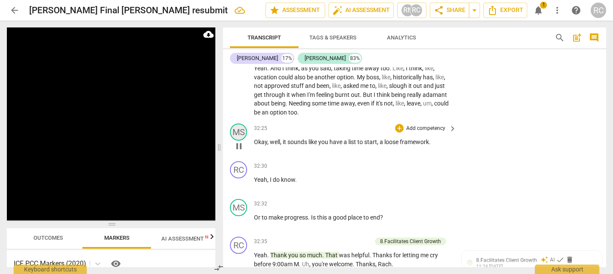
scroll to position [6006, 0]
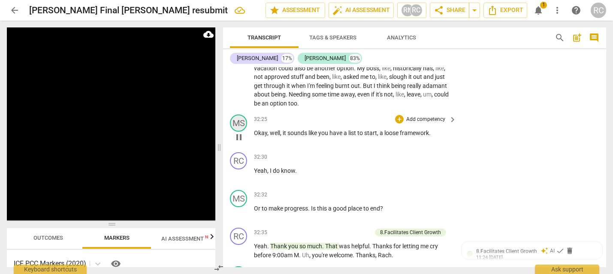
click at [245, 132] on div "MS" at bounding box center [238, 123] width 17 height 17
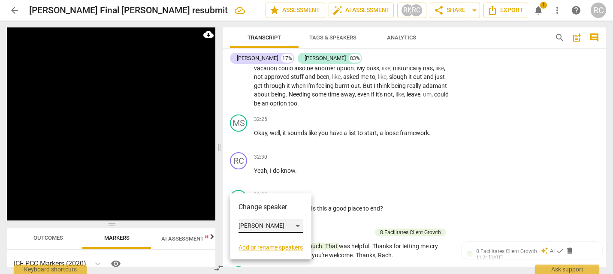
click at [269, 228] on div "[PERSON_NAME]" at bounding box center [271, 226] width 64 height 14
click at [266, 209] on li "[PERSON_NAME]" at bounding box center [271, 210] width 65 height 16
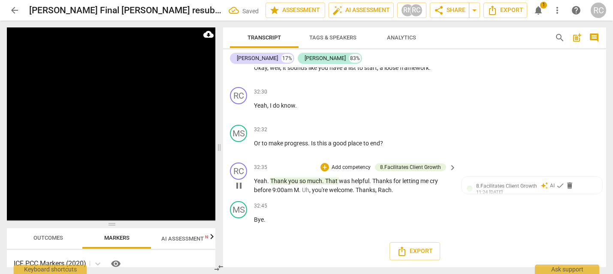
scroll to position [6101, 0]
click at [259, 147] on span "Or" at bounding box center [258, 143] width 8 height 7
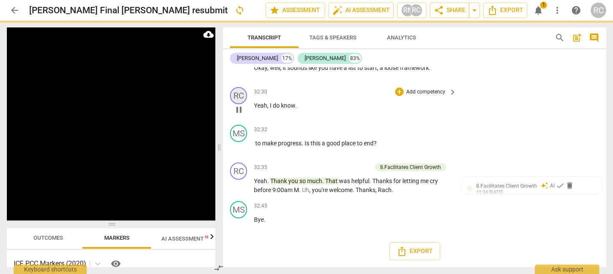
click at [239, 104] on div "RC" at bounding box center [238, 95] width 17 height 17
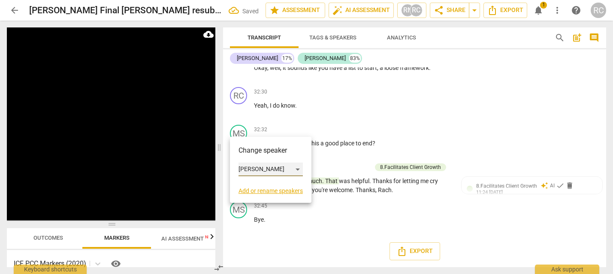
click at [268, 169] on div "[PERSON_NAME]" at bounding box center [271, 170] width 64 height 14
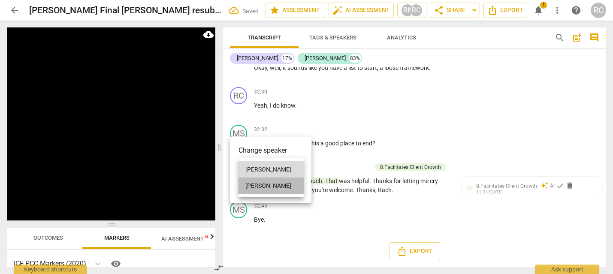
click at [273, 181] on li "[PERSON_NAME]" at bounding box center [271, 186] width 65 height 16
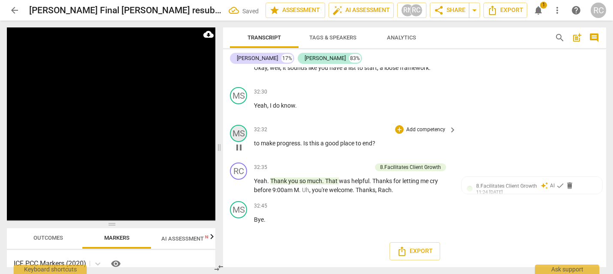
scroll to position [5891, 0]
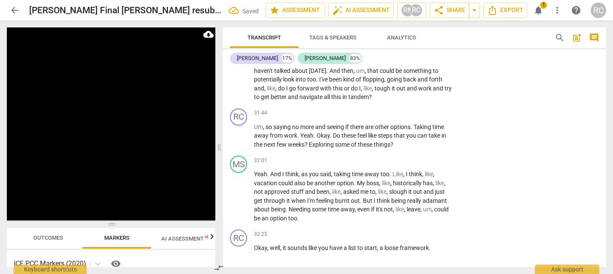
click at [241, 102] on div "MS play_arrow pause" at bounding box center [242, 28] width 24 height 146
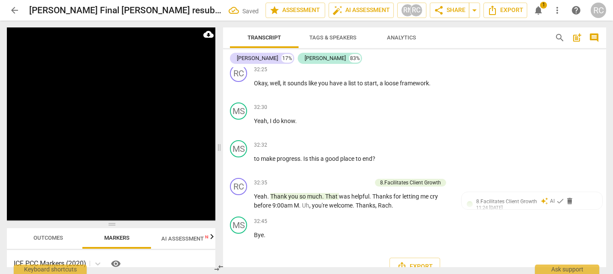
scroll to position [6113, 0]
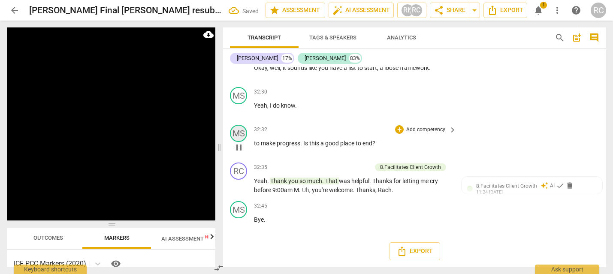
click at [243, 142] on div "MS" at bounding box center [238, 133] width 17 height 17
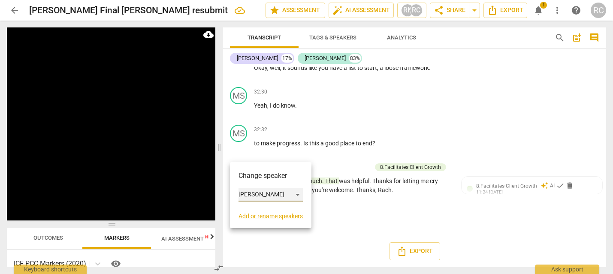
click at [279, 196] on div "[PERSON_NAME]" at bounding box center [271, 195] width 64 height 14
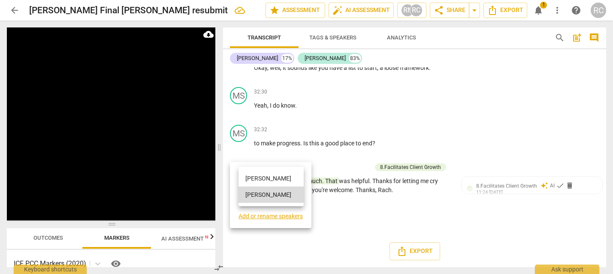
click at [271, 179] on li "[PERSON_NAME]" at bounding box center [271, 178] width 65 height 16
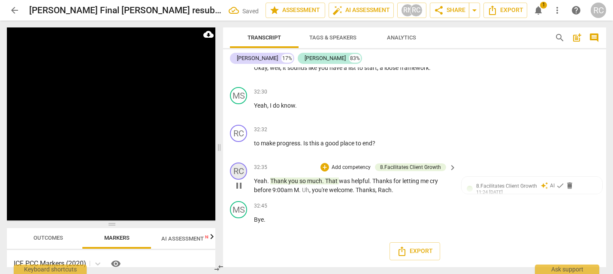
click at [237, 180] on div "RC" at bounding box center [238, 171] width 17 height 17
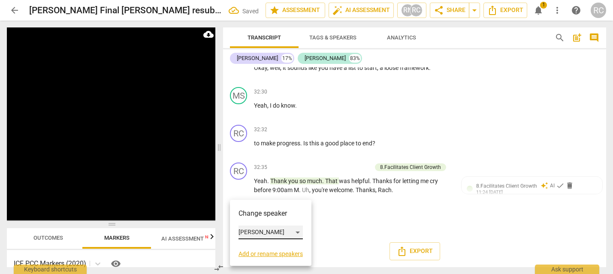
click at [254, 227] on div "[PERSON_NAME]" at bounding box center [271, 233] width 64 height 14
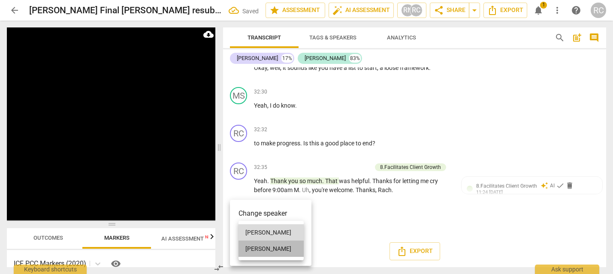
click at [272, 247] on li "[PERSON_NAME]" at bounding box center [271, 249] width 65 height 16
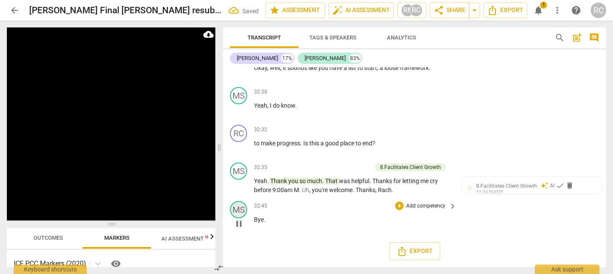
click at [237, 218] on div "MS" at bounding box center [238, 209] width 17 height 17
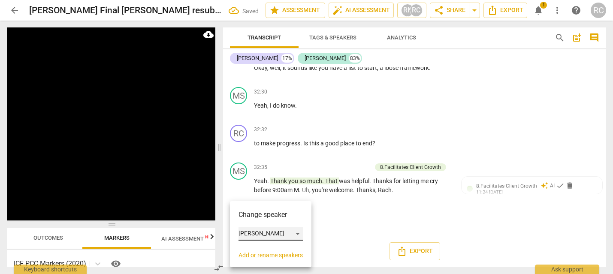
click at [251, 232] on div "[PERSON_NAME]" at bounding box center [271, 234] width 64 height 14
click at [259, 221] on li "[PERSON_NAME]" at bounding box center [271, 217] width 65 height 16
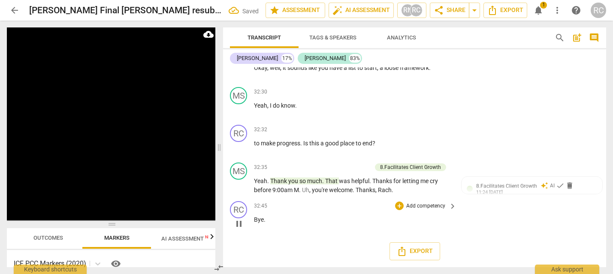
click at [286, 224] on p "Bye ." at bounding box center [353, 219] width 198 height 9
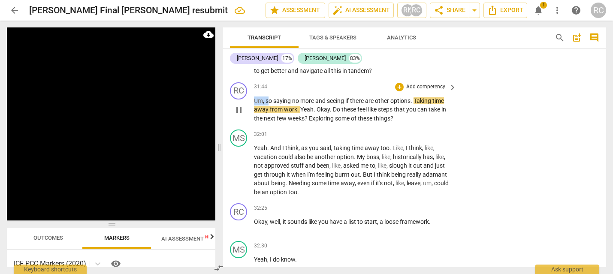
drag, startPoint x: 269, startPoint y: 162, endPoint x: 234, endPoint y: 162, distance: 34.3
click at [234, 127] on div "RC play_arrow pause 31:44 + Add competency keyboard_arrow_right Um , so saying …" at bounding box center [414, 103] width 383 height 48
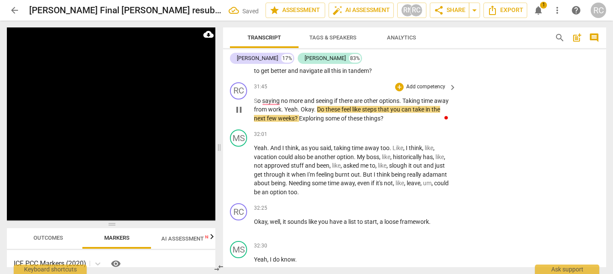
click at [282, 104] on span "no" at bounding box center [285, 100] width 8 height 7
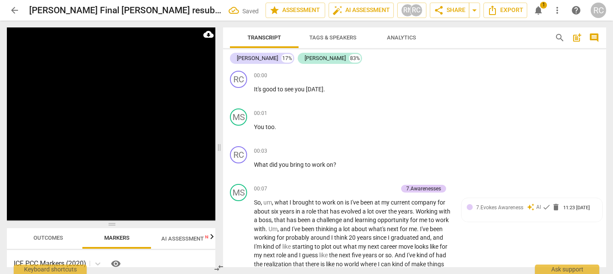
scroll to position [5918, 0]
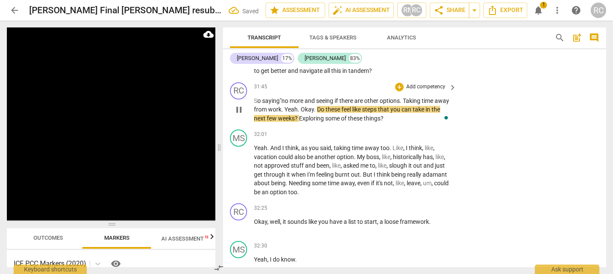
click at [289, 104] on span "no" at bounding box center [285, 100] width 8 height 7
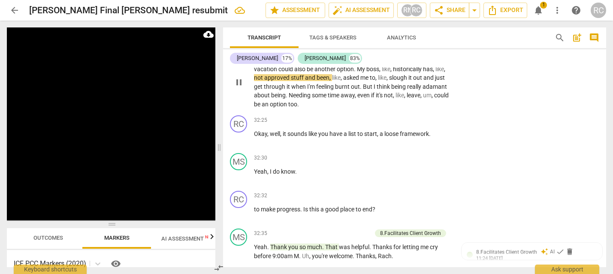
scroll to position [6004, 0]
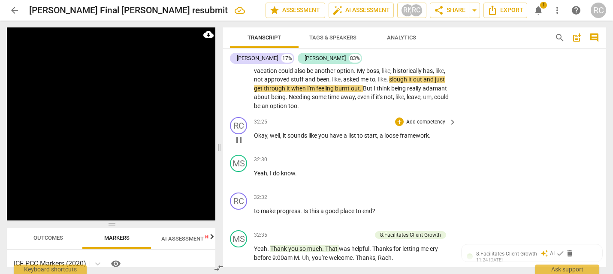
click at [433, 140] on p "Okay , well , it sounds like you have a list to start , a loose framework ." at bounding box center [353, 135] width 198 height 9
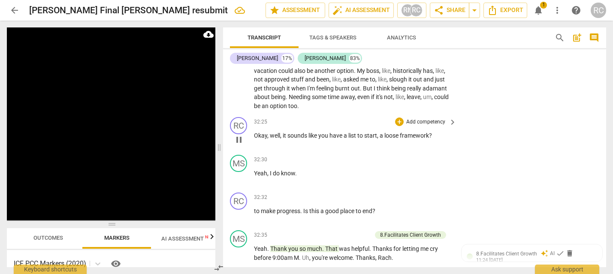
scroll to position [6133, 0]
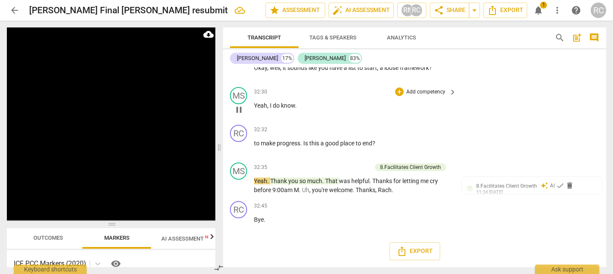
click at [287, 103] on span "know" at bounding box center [288, 105] width 14 height 7
drag, startPoint x: 287, startPoint y: 105, endPoint x: 278, endPoint y: 106, distance: 9.6
click at [278, 106] on p "Yeah , I do know ." at bounding box center [353, 105] width 198 height 9
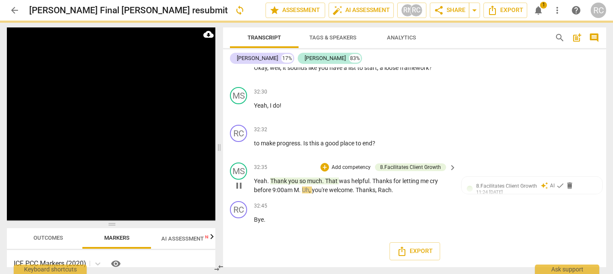
click at [300, 192] on span "." at bounding box center [300, 190] width 3 height 7
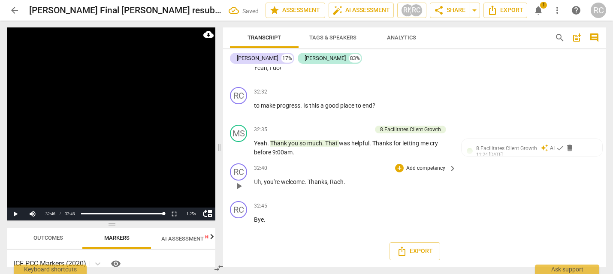
click at [309, 185] on span "Thanks" at bounding box center [318, 181] width 20 height 7
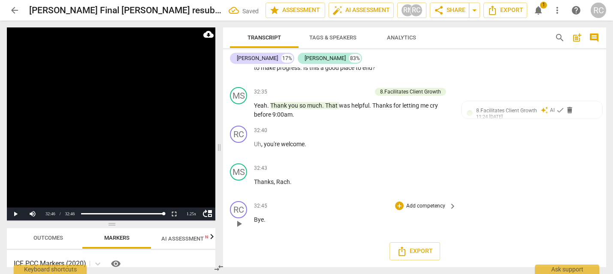
scroll to position [6209, 0]
click at [241, 181] on span "play_arrow" at bounding box center [239, 186] width 10 height 10
click at [254, 221] on span "Bye" at bounding box center [259, 219] width 10 height 7
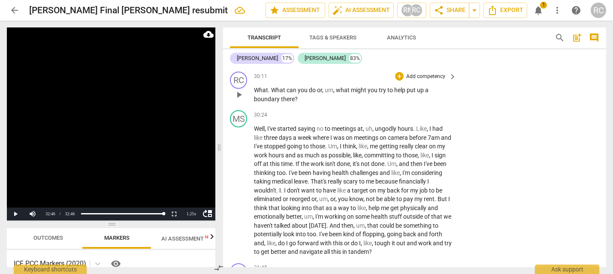
scroll to position [5728, 0]
